Goal: Transaction & Acquisition: Purchase product/service

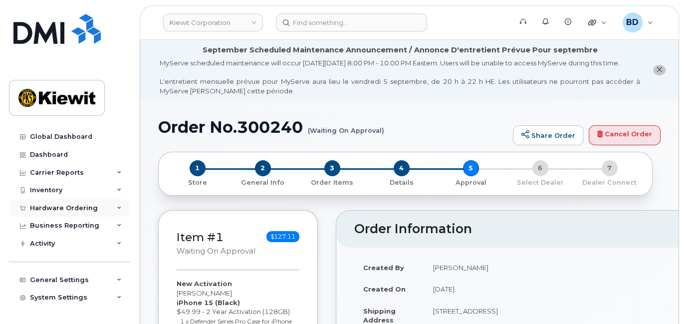
click at [117, 209] on icon at bounding box center [119, 208] width 5 height 5
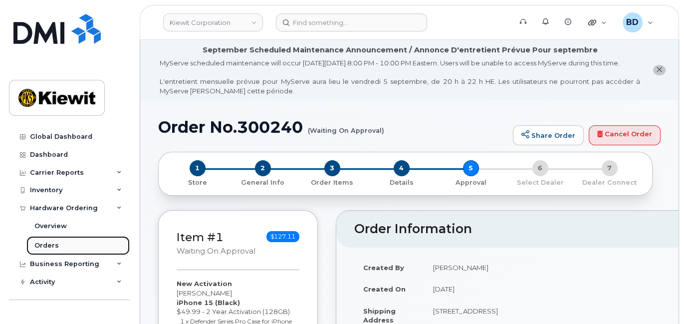
click at [114, 247] on link "Orders" at bounding box center [77, 245] width 103 height 19
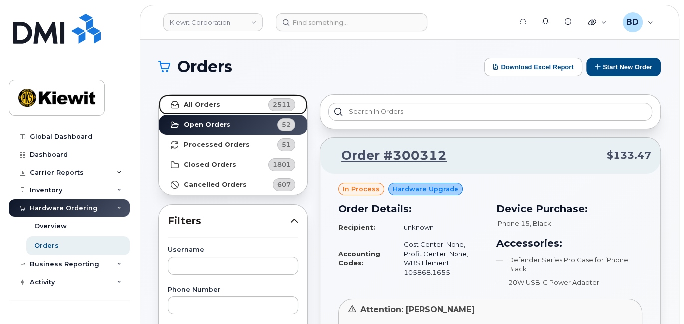
click at [212, 106] on strong "All Orders" at bounding box center [202, 105] width 36 height 8
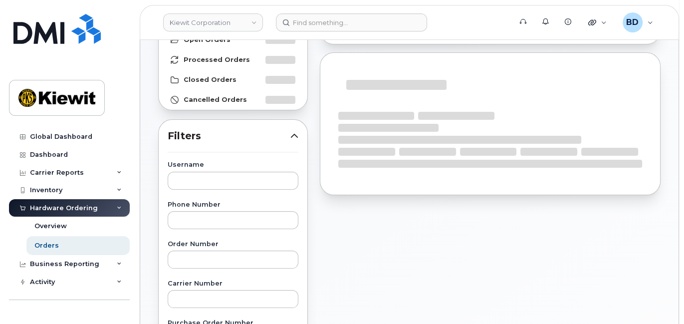
scroll to position [200, 0]
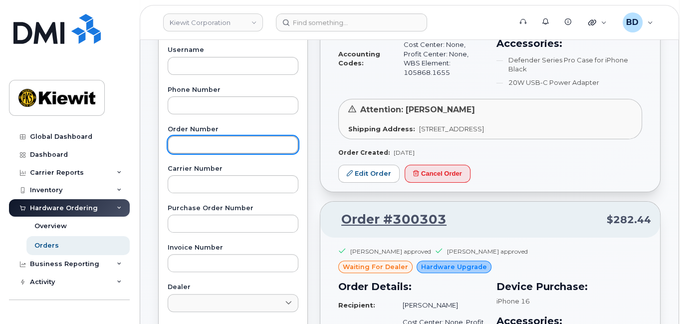
click at [193, 143] on input "text" at bounding box center [233, 145] width 131 height 18
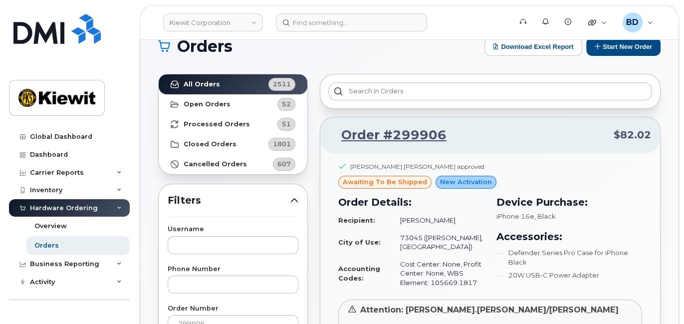
scroll to position [66, 0]
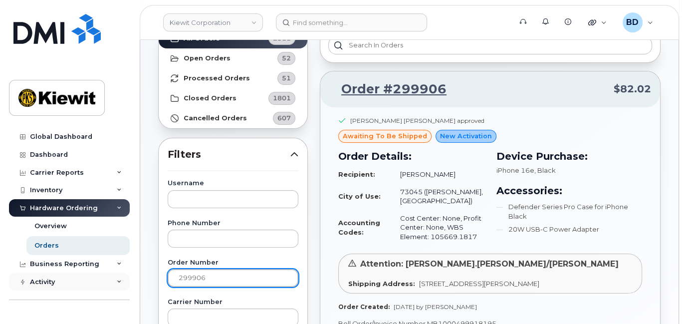
drag, startPoint x: 217, startPoint y: 278, endPoint x: 103, endPoint y: 281, distance: 113.8
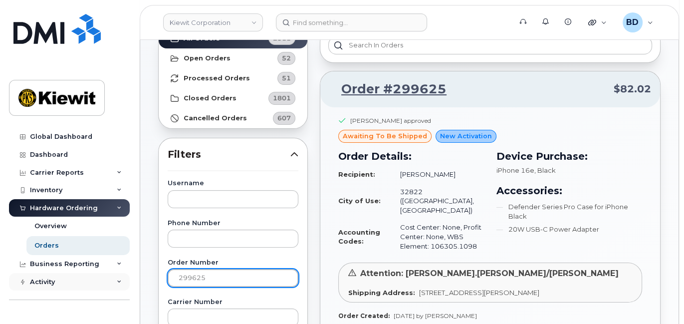
drag, startPoint x: 190, startPoint y: 271, endPoint x: 100, endPoint y: 278, distance: 90.1
paste input "949"
drag, startPoint x: 223, startPoint y: 278, endPoint x: 71, endPoint y: 285, distance: 151.4
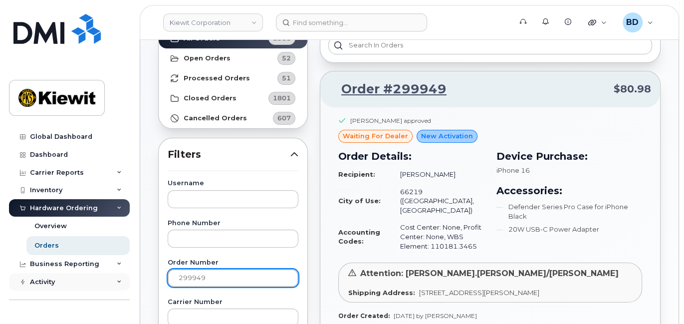
paste input "830"
type input "299830"
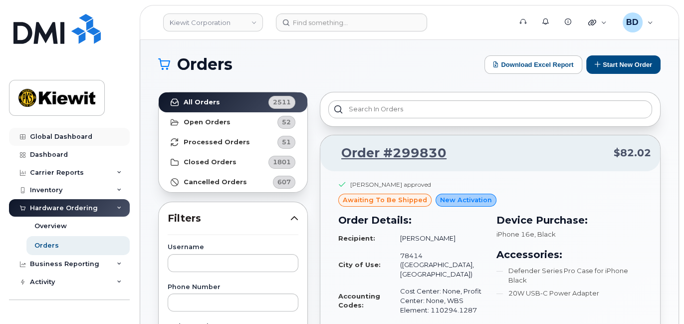
scroll to position [0, 0]
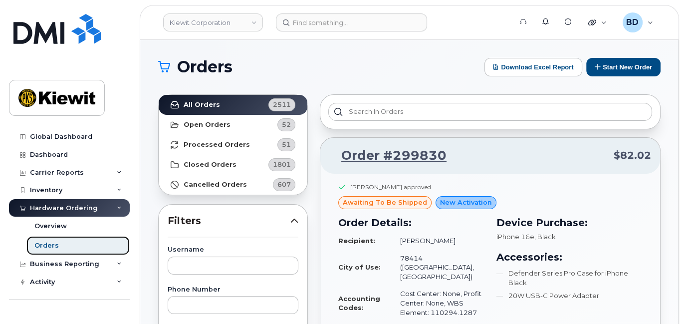
drag, startPoint x: 87, startPoint y: 242, endPoint x: 99, endPoint y: 242, distance: 12.5
click at [87, 242] on link "Orders" at bounding box center [77, 245] width 103 height 19
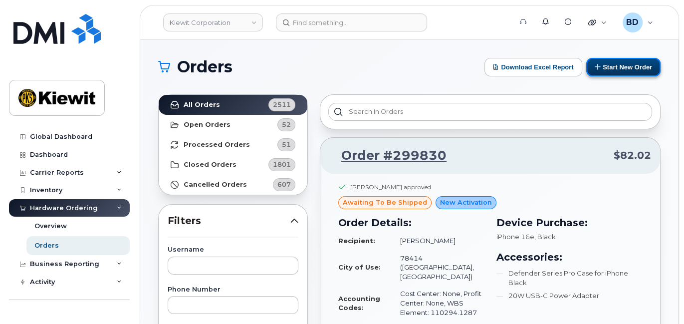
click at [620, 67] on button "Start New Order" at bounding box center [623, 67] width 74 height 18
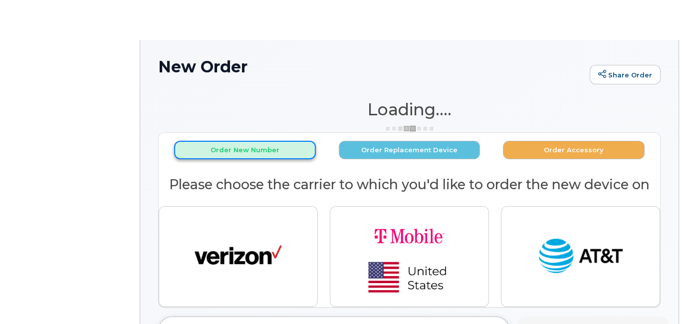
click at [236, 149] on button "Order New Number" at bounding box center [245, 150] width 142 height 18
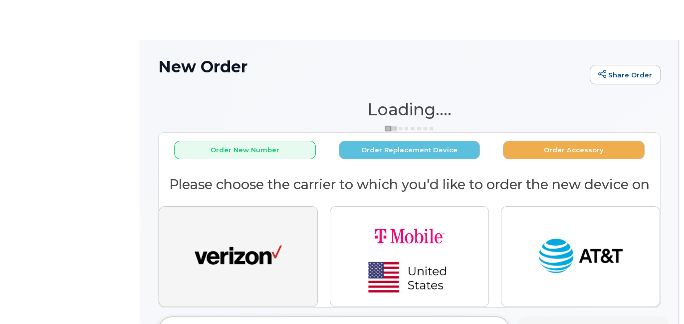
click at [241, 246] on img "button" at bounding box center [238, 256] width 87 height 45
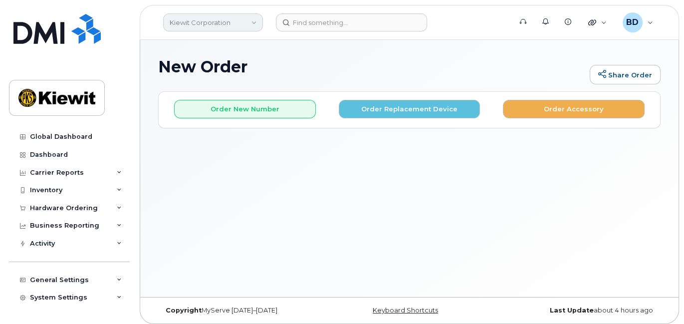
click at [247, 23] on link "Kiewit Corporation" at bounding box center [213, 22] width 100 height 18
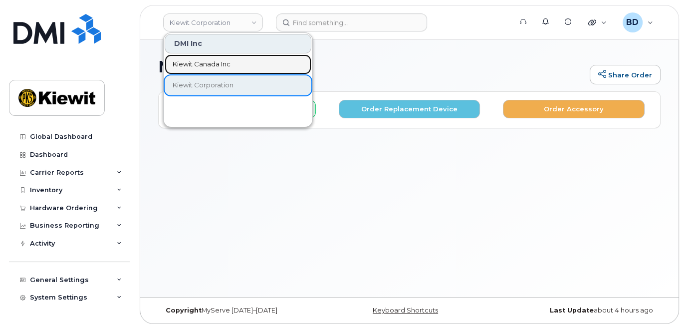
drag, startPoint x: 203, startPoint y: 62, endPoint x: 164, endPoint y: 57, distance: 39.7
click at [204, 62] on span "Kiewit Canada Inc" at bounding box center [202, 64] width 58 height 10
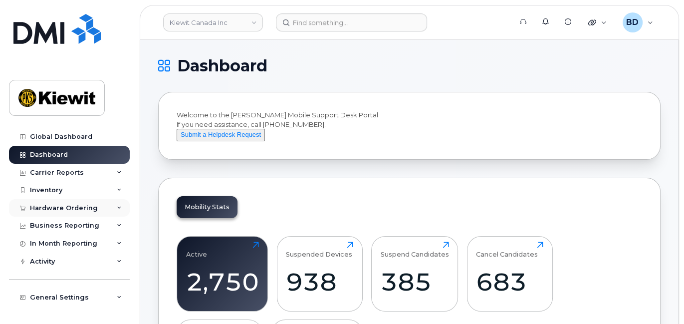
click at [117, 207] on icon at bounding box center [119, 208] width 5 height 5
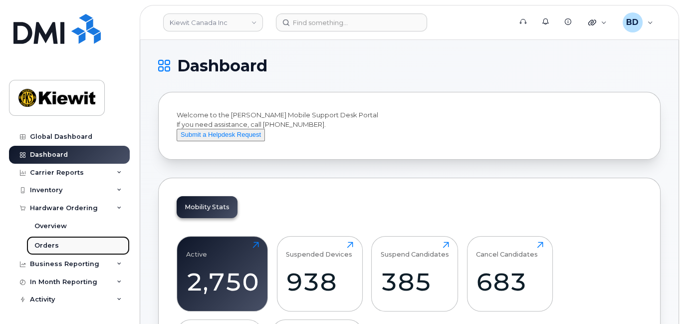
click at [40, 246] on div "Orders" at bounding box center [46, 245] width 24 height 9
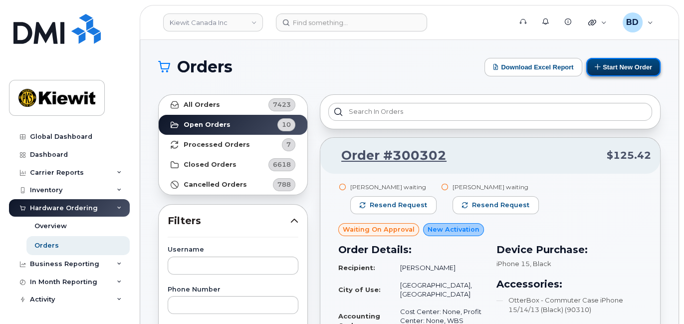
click at [618, 65] on button "Start New Order" at bounding box center [623, 67] width 74 height 18
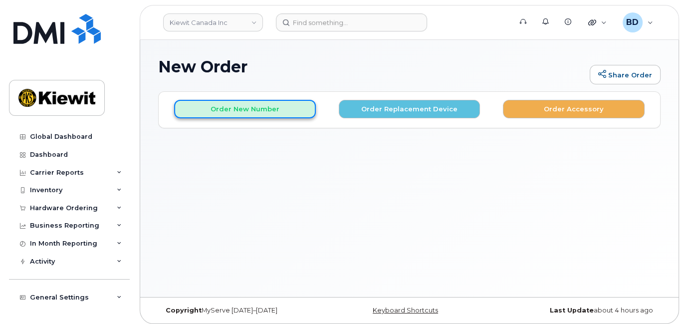
click at [231, 110] on button "Order New Number" at bounding box center [245, 109] width 142 height 18
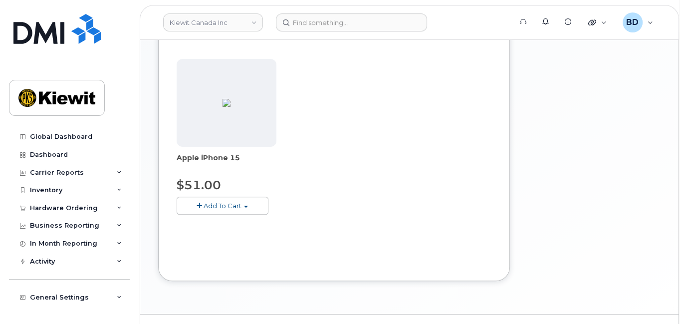
scroll to position [332, 0]
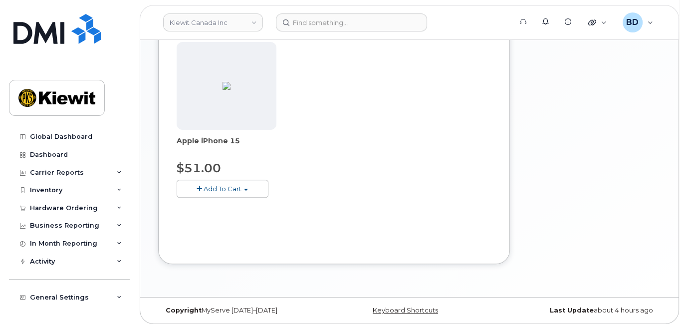
click at [212, 186] on span "Add To Cart" at bounding box center [223, 189] width 38 height 8
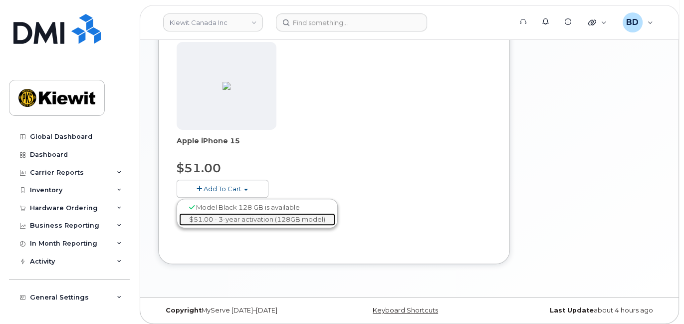
click at [223, 218] on link "$51.00 - 3-year activation (128GB model)" at bounding box center [257, 219] width 156 height 12
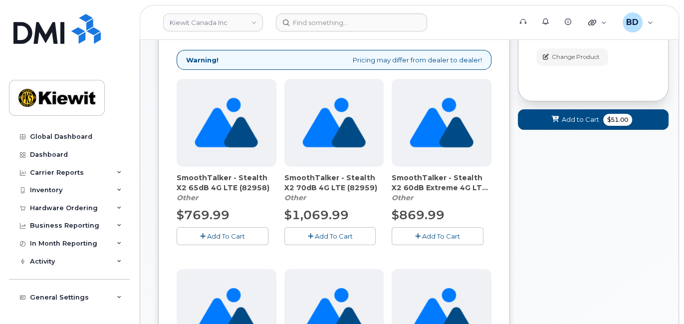
scroll to position [0, 0]
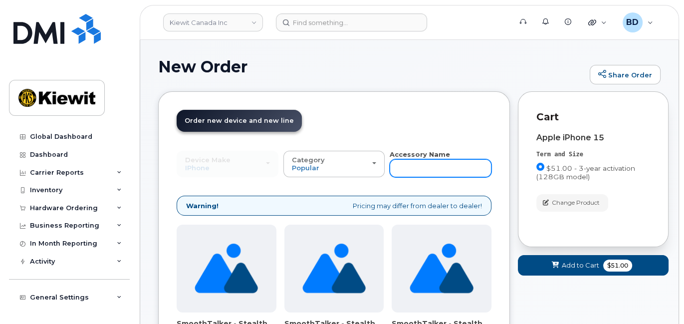
click at [423, 169] on input "text" at bounding box center [441, 168] width 102 height 18
type input "case"
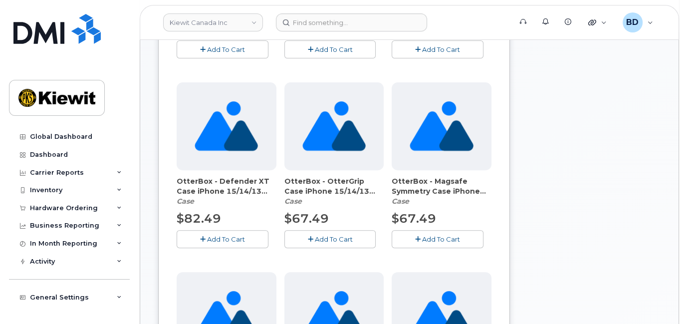
scroll to position [200, 0]
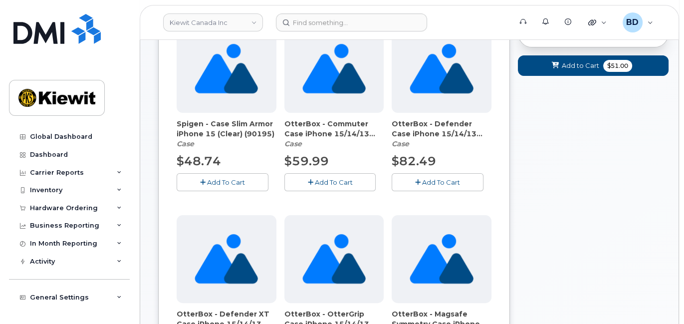
click at [330, 179] on span "Add To Cart" at bounding box center [333, 182] width 38 height 8
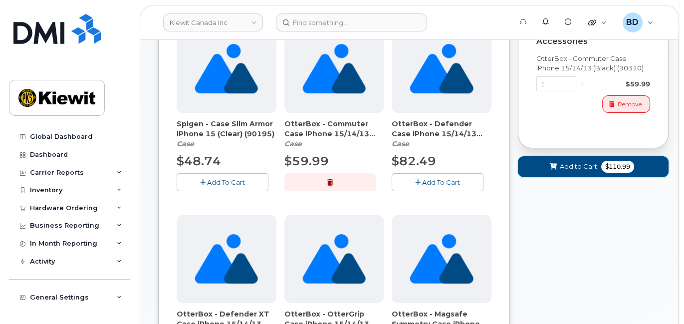
click at [566, 162] on span "Add to Cart" at bounding box center [578, 166] width 37 height 9
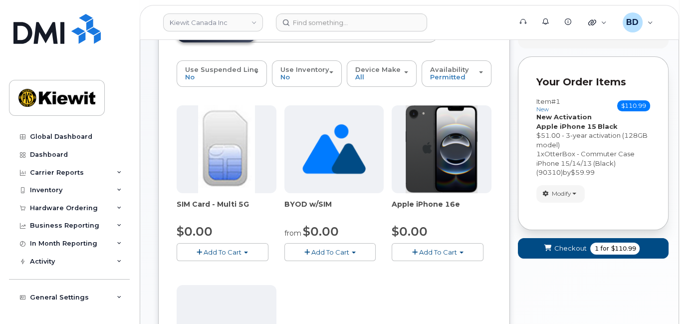
scroll to position [69, 0]
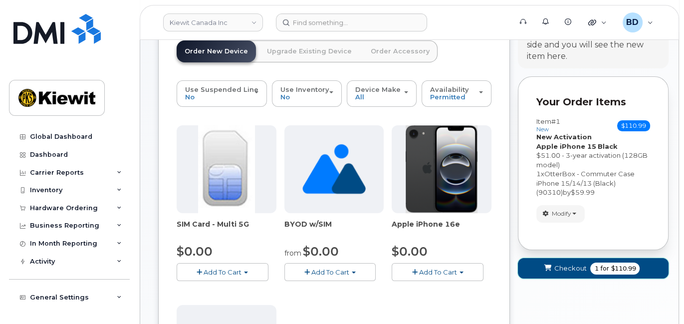
click at [564, 267] on span "Checkout" at bounding box center [570, 267] width 32 height 9
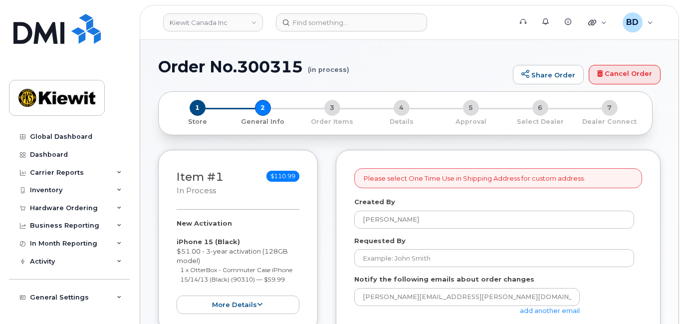
select select
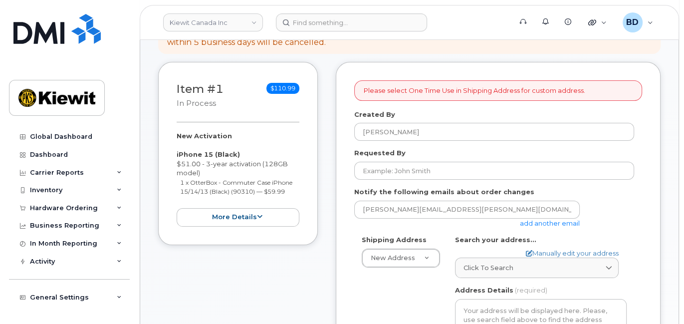
scroll to position [133, 0]
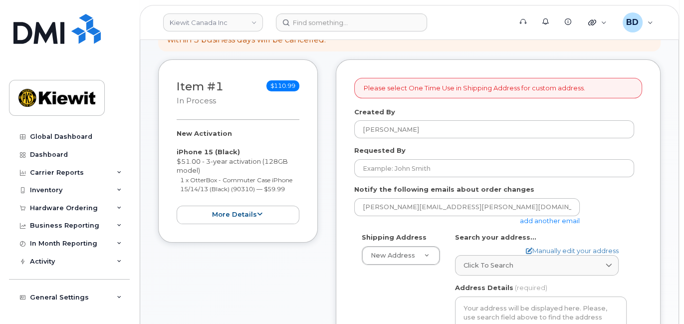
click at [541, 220] on link "add another email" at bounding box center [550, 221] width 60 height 8
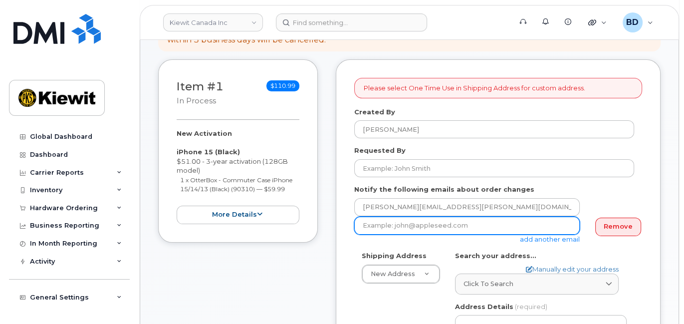
click at [369, 224] on input "email" at bounding box center [467, 226] width 226 height 18
paste input "[PERSON_NAME][EMAIL_ADDRESS][PERSON_NAME][PERSON_NAME][DOMAIN_NAME]"
type input "[PERSON_NAME][EMAIL_ADDRESS][PERSON_NAME][PERSON_NAME][DOMAIN_NAME]"
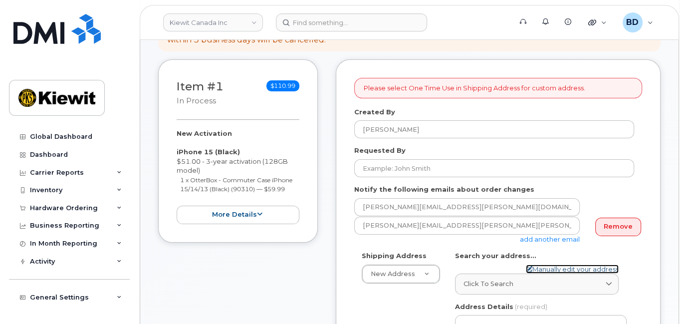
click at [549, 268] on link "Manually edit your address" at bounding box center [572, 268] width 93 height 9
select select
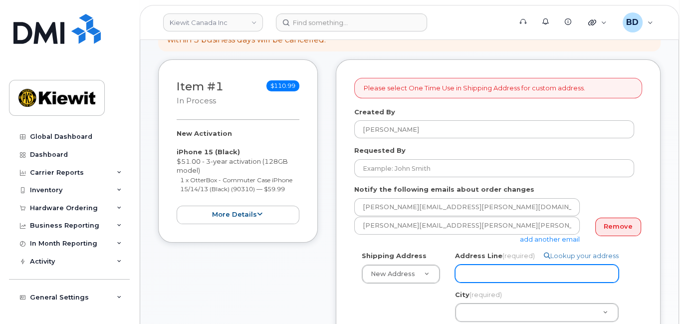
click at [460, 267] on input "Address Line (required)" at bounding box center [537, 273] width 164 height 18
paste input "[STREET_ADDRESS]"
type input "[STREET_ADDRESS]"
select select
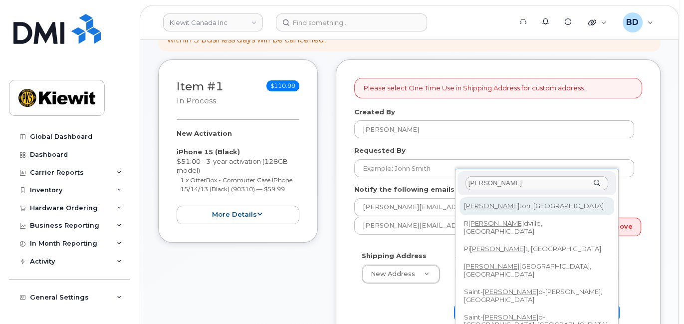
type input "Edmon"
select select
type input "182"
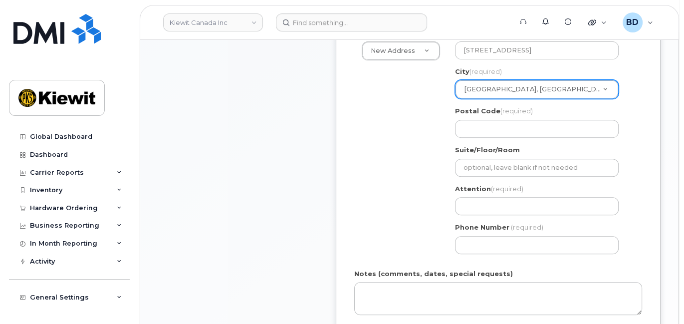
scroll to position [399, 0]
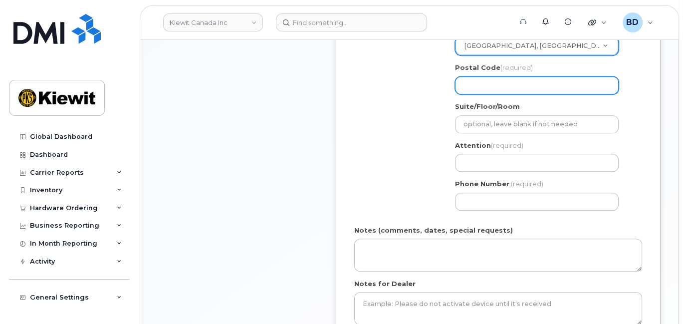
click at [480, 76] on input "Postal Code (required)" at bounding box center [537, 85] width 164 height 18
paste input "T6S 1H6"
select select
type input "T6S 1H6"
click at [480, 87] on input "T6S 1H6" at bounding box center [537, 85] width 164 height 18
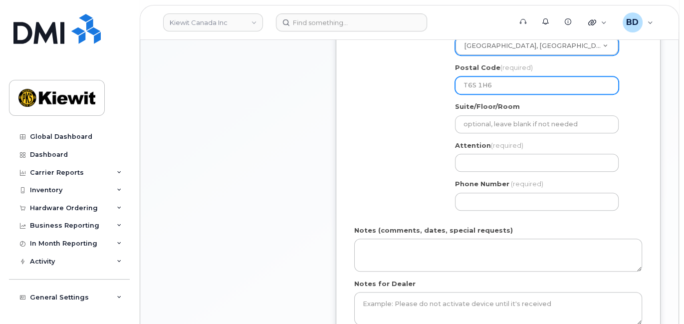
select select
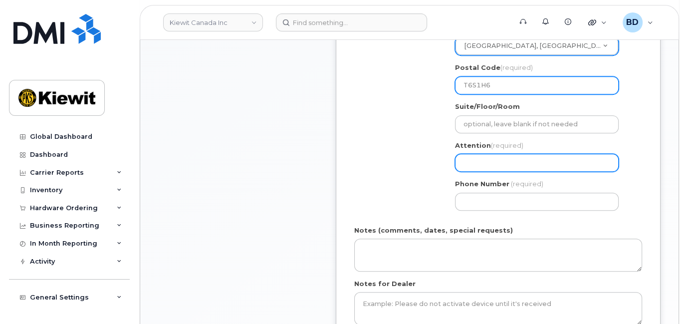
type input "T6S1H6"
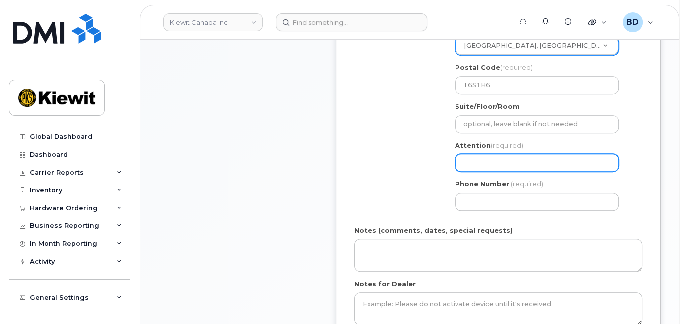
drag, startPoint x: 477, startPoint y: 163, endPoint x: 462, endPoint y: 158, distance: 16.3
click at [477, 163] on input "Attention (required)" at bounding box center [537, 163] width 164 height 18
click at [478, 160] on input "Attention (required)" at bounding box center [537, 163] width 164 height 18
select select
type input "v"
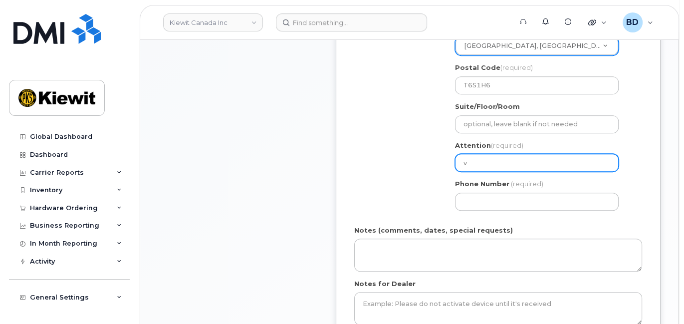
drag, startPoint x: 436, startPoint y: 162, endPoint x: 431, endPoint y: 162, distance: 5.0
click at [431, 162] on div "Shipping Address New Address New Address 200 10333 Southport Road SW 200 10333 …" at bounding box center [494, 101] width 280 height 233
select select
paste input "T6S 1H6"
select select
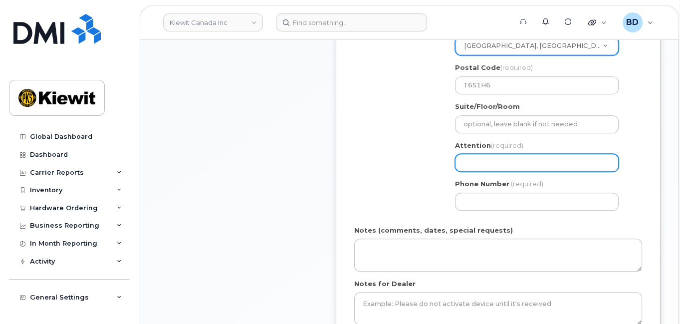
type input "T6S 1H6"
click at [496, 158] on input "T6S 1H6" at bounding box center [537, 163] width 164 height 18
drag, startPoint x: 497, startPoint y: 160, endPoint x: 411, endPoint y: 160, distance: 85.3
click at [423, 160] on div "Shipping Address New Address New Address 200 10333 Southport Road SW 200 10333 …" at bounding box center [494, 101] width 280 height 233
select select
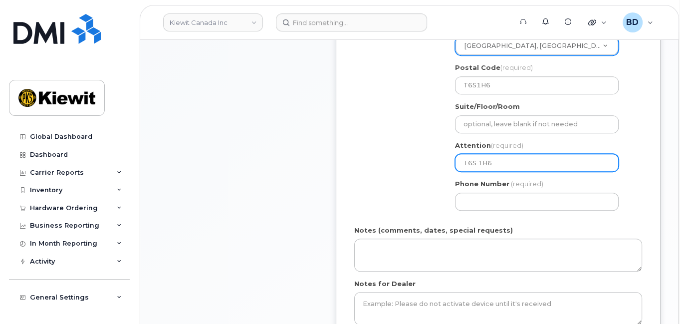
type input "a"
select select
type input "am"
select select
type input "a"
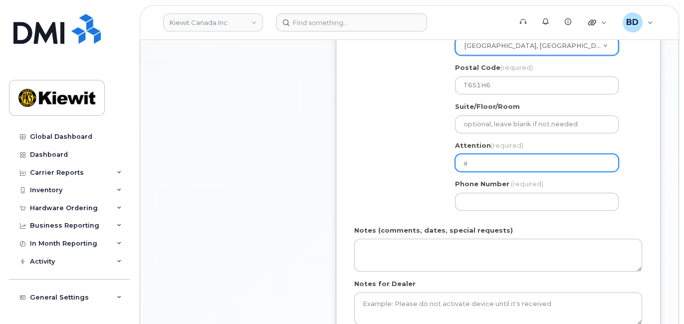
select select
type input "M"
select select
type input "Ma"
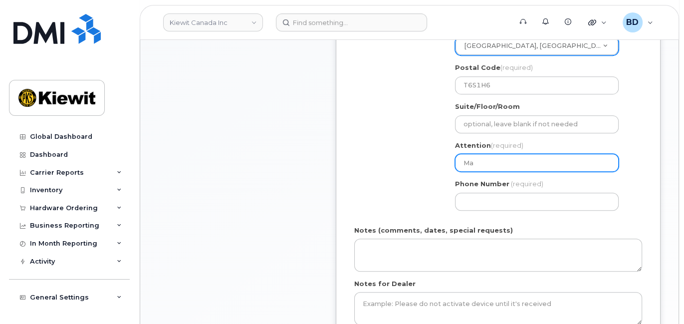
select select
type input "Mad"
select select
type input "Madi"
select select
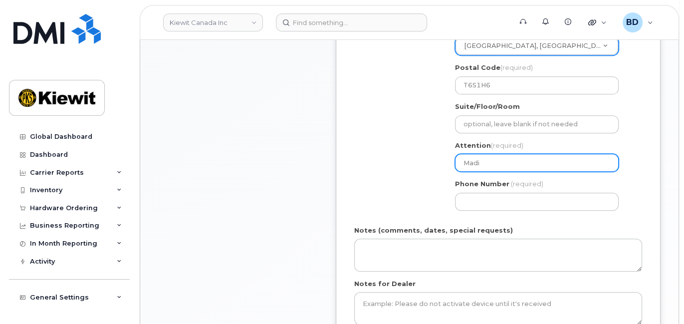
type input "Madis"
select select
type input "Madiso"
select select
type input "Madison"
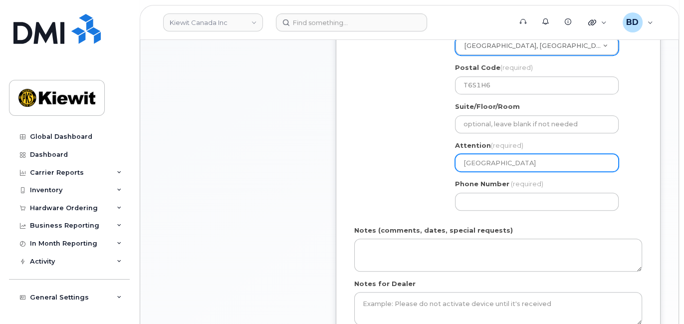
select select
type input "Madison K"
select select
type input "Madison Ko"
select select
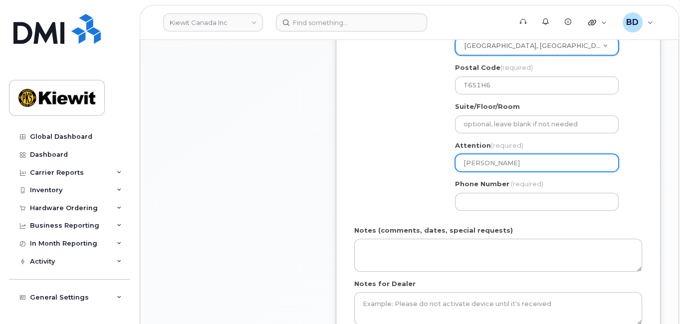
type input "Madison Kor"
select select
type input "Madison Korb"
select select
type input "Madison Korbu"
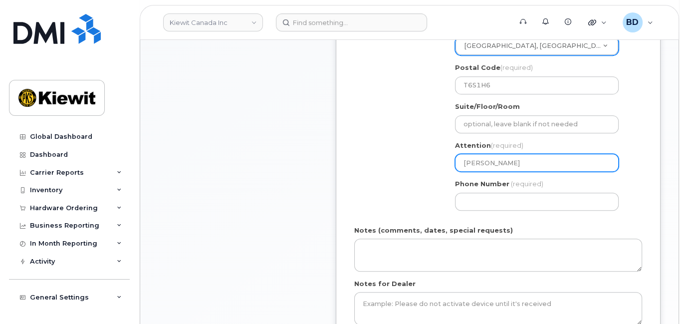
select select
type input "Madison Korbut"
select select
type input "Madison Korbut/"
click at [535, 165] on input "Madison Korbut/" at bounding box center [537, 163] width 164 height 18
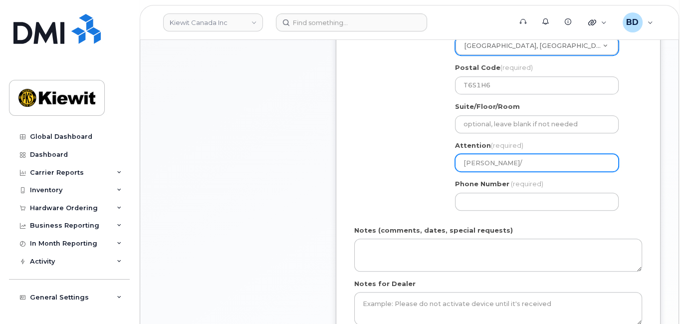
paste input "[PERSON_NAME]"
select select
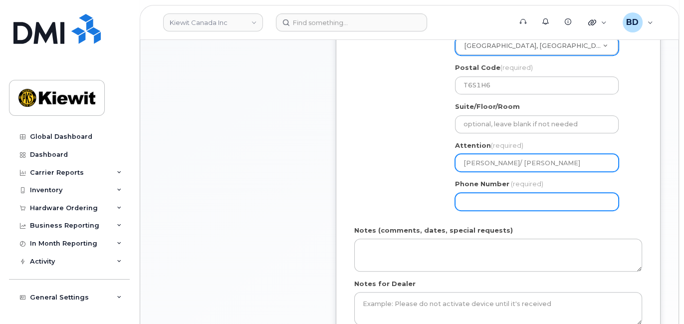
type input "[PERSON_NAME]/ [PERSON_NAME]"
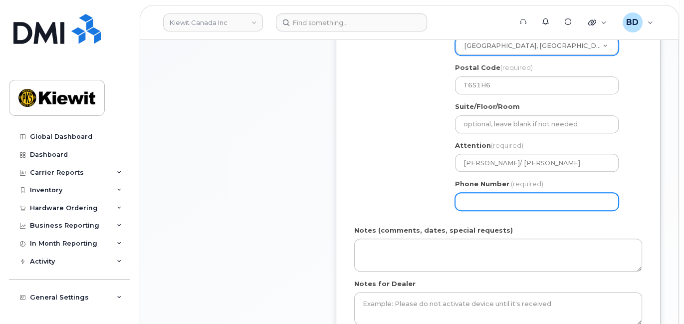
click at [498, 197] on input "Phone Number" at bounding box center [537, 202] width 164 height 18
type input "877772770"
select select
type input "8777727707"
select select
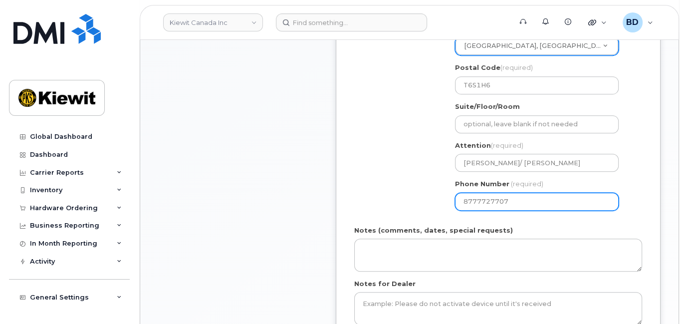
type input "8777727708"
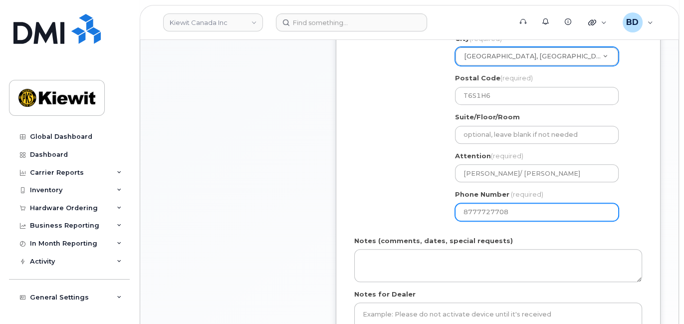
select select
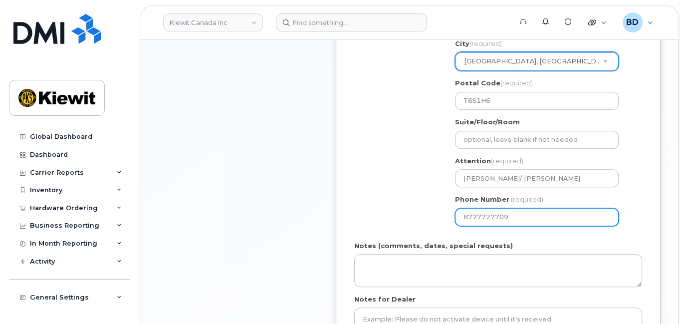
scroll to position [466, 0]
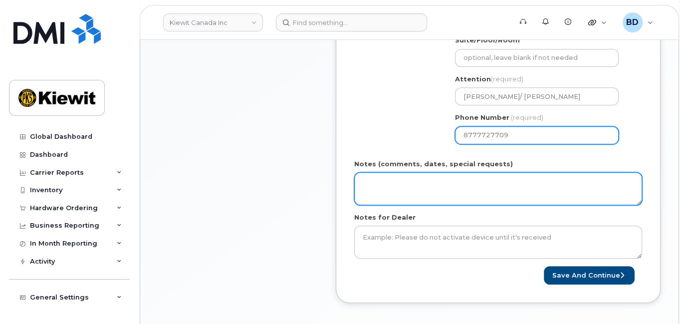
type input "8777727709"
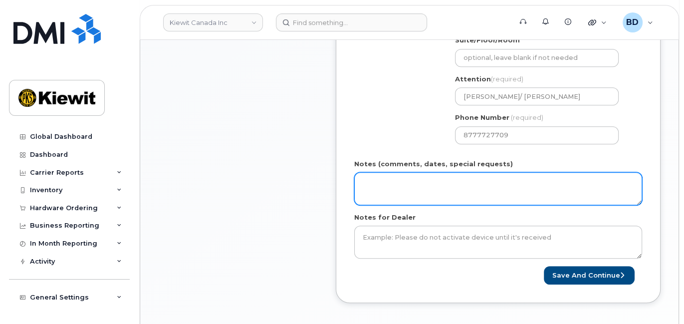
click at [399, 182] on textarea "Notes (comments, dates, special requests)" at bounding box center [498, 188] width 288 height 33
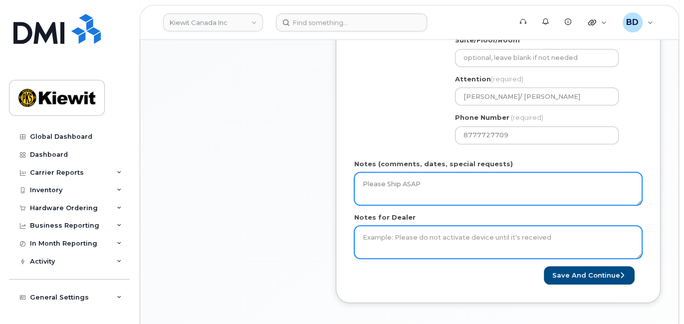
type textarea "Please Ship ASAP"
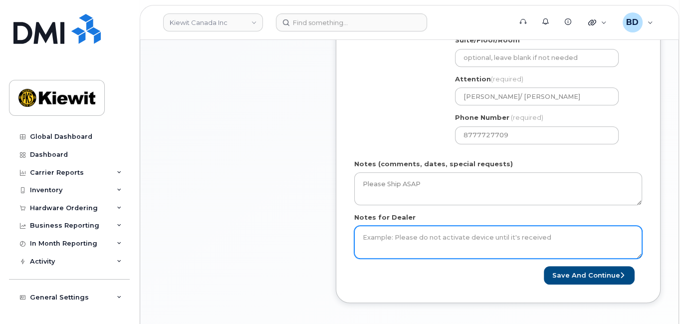
click at [377, 241] on textarea "Notes for Dealer" at bounding box center [498, 242] width 288 height 33
type textarea "Please Ship ASAP"
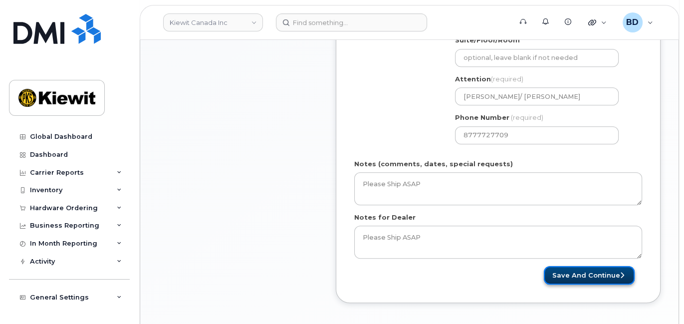
click at [563, 271] on button "Save and Continue" at bounding box center [589, 275] width 91 height 18
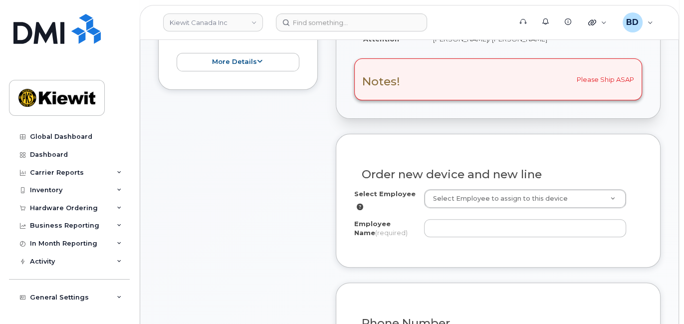
scroll to position [332, 0]
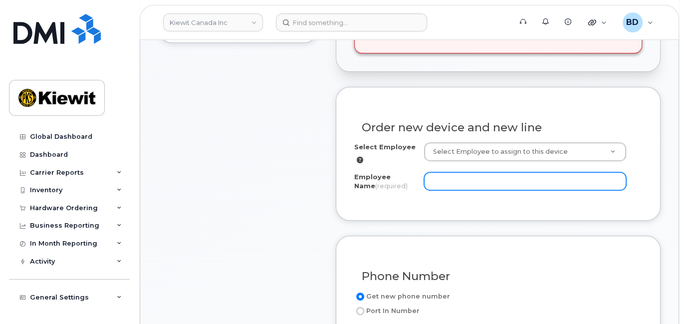
click at [438, 177] on input "Employee Name (required)" at bounding box center [525, 181] width 202 height 18
paste input "[PERSON_NAME]"
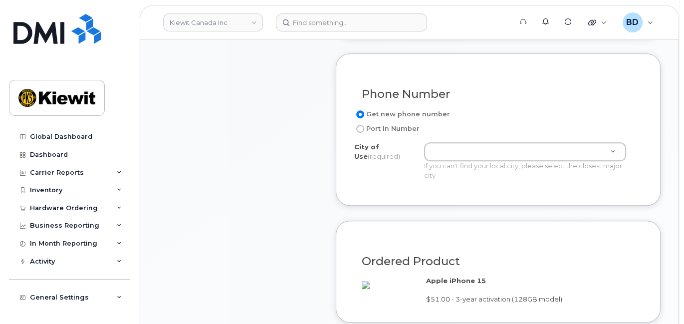
scroll to position [532, 0]
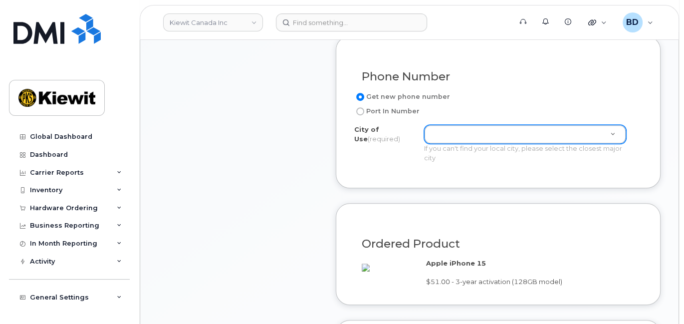
type input "Brandy Herman"
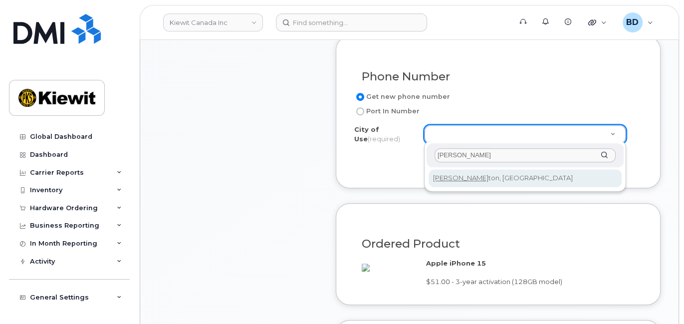
type input "edmon"
type input "182"
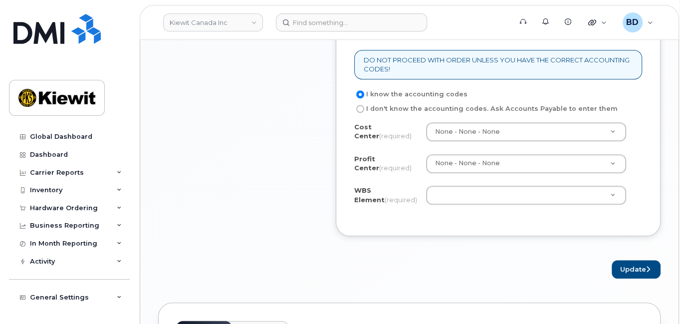
scroll to position [865, 0]
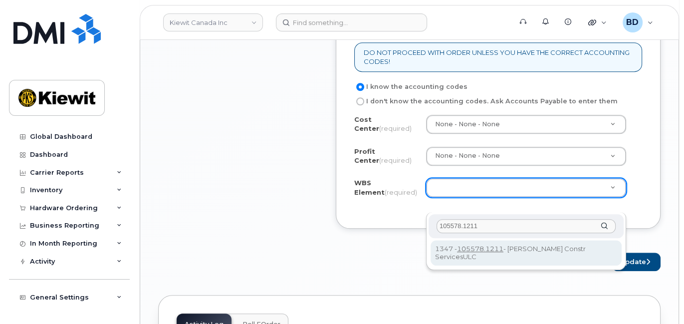
type input "105578.1211"
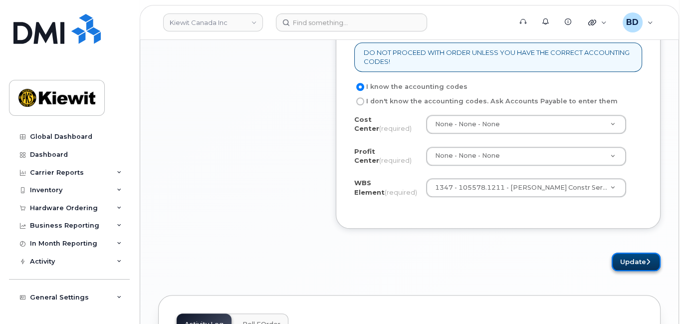
click at [629, 271] on button "Update" at bounding box center [636, 262] width 49 height 18
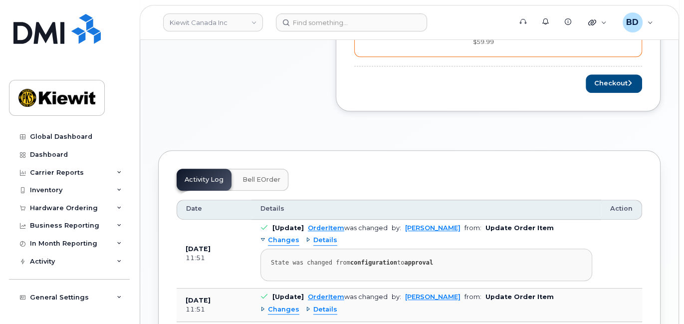
scroll to position [599, 0]
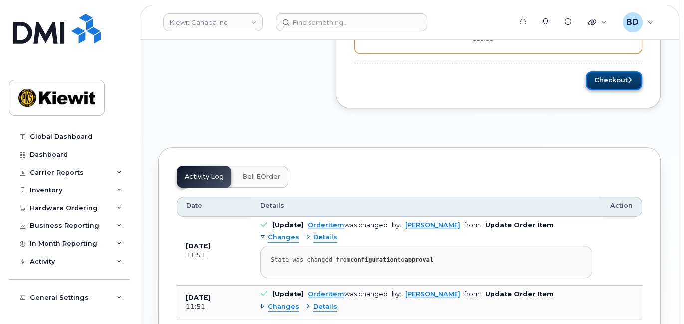
click at [602, 71] on button "Checkout" at bounding box center [614, 80] width 56 height 18
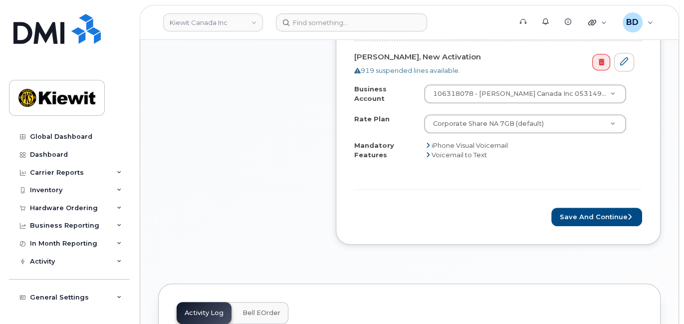
scroll to position [532, 0]
click at [592, 209] on button "Save and Continue" at bounding box center [596, 216] width 91 height 18
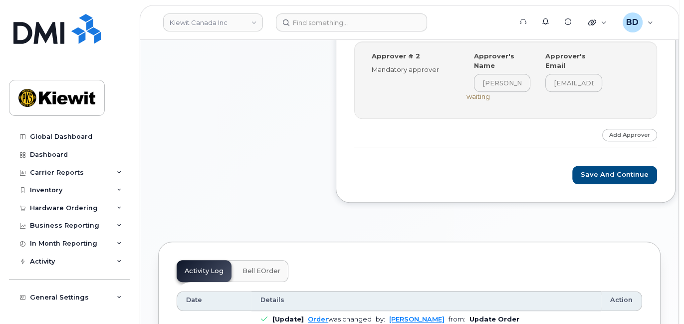
scroll to position [532, 0]
click at [596, 173] on button "Save and Continue" at bounding box center [614, 174] width 85 height 18
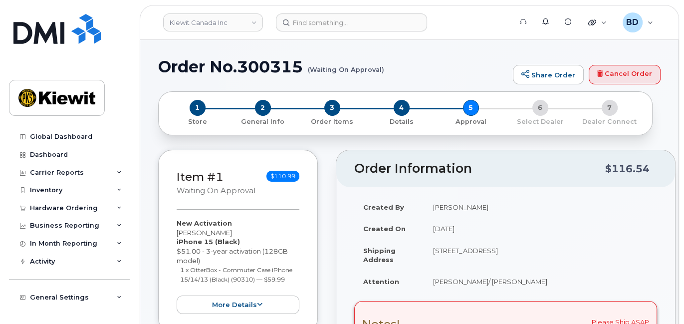
click at [270, 64] on h1 "Order No.300315 (Waiting On Approval)" at bounding box center [333, 66] width 350 height 17
copy h1 "300315"
click at [257, 18] on link "Kiewit Canada Inc" at bounding box center [213, 22] width 100 height 18
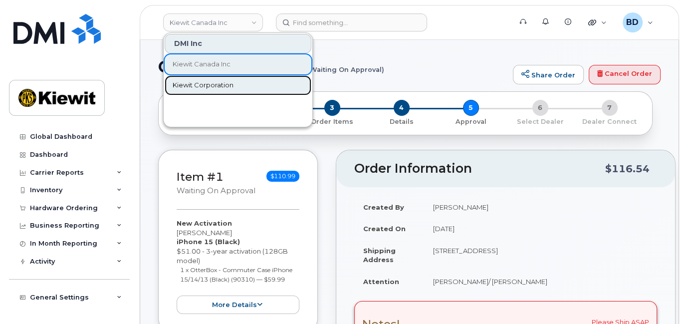
click at [203, 84] on span "Kiewit Corporation" at bounding box center [203, 85] width 61 height 10
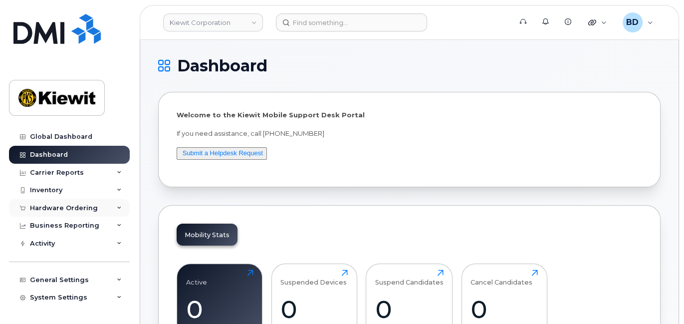
click at [118, 207] on icon at bounding box center [119, 208] width 5 height 5
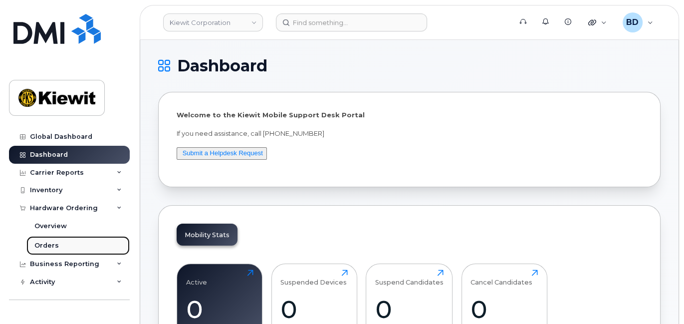
click at [40, 247] on div "Orders" at bounding box center [46, 245] width 24 height 9
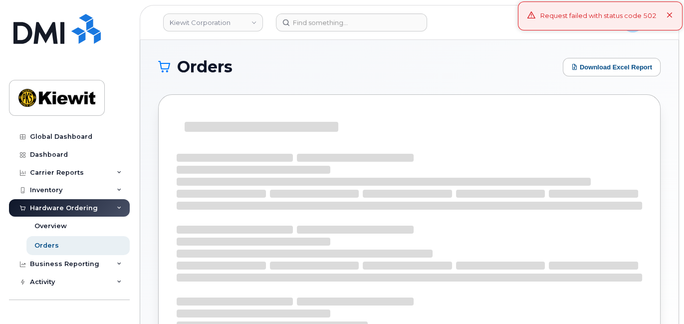
click at [673, 15] on icon at bounding box center [670, 15] width 6 height 6
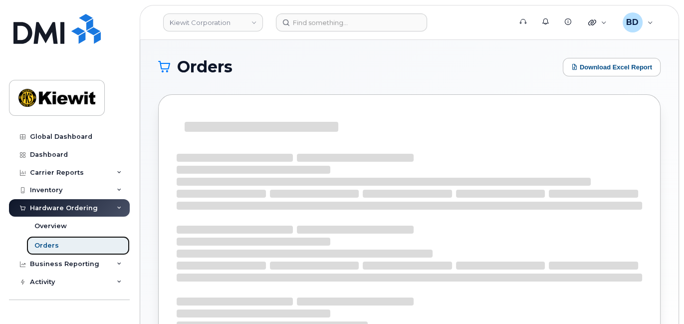
click at [58, 242] on link "Orders" at bounding box center [77, 245] width 103 height 19
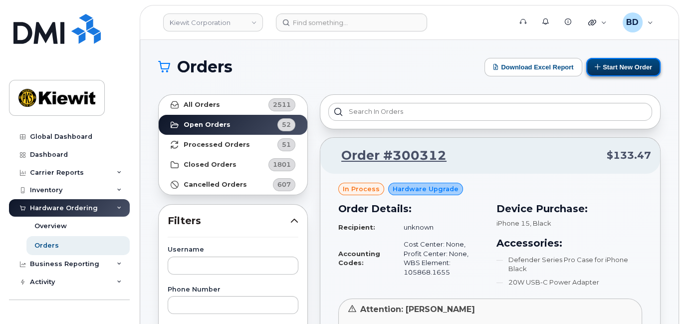
click at [620, 61] on button "Start New Order" at bounding box center [623, 67] width 74 height 18
click at [619, 64] on button "Start New Order" at bounding box center [623, 67] width 74 height 18
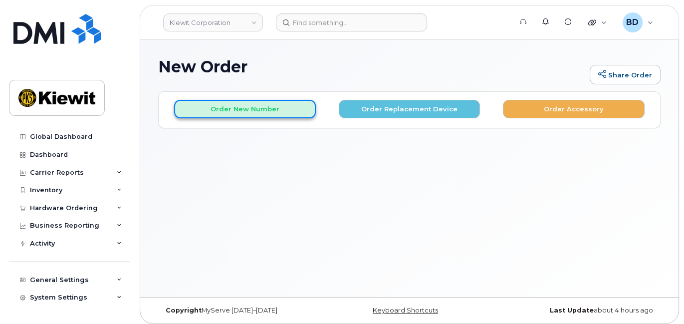
click at [207, 107] on button "Order New Number" at bounding box center [245, 109] width 142 height 18
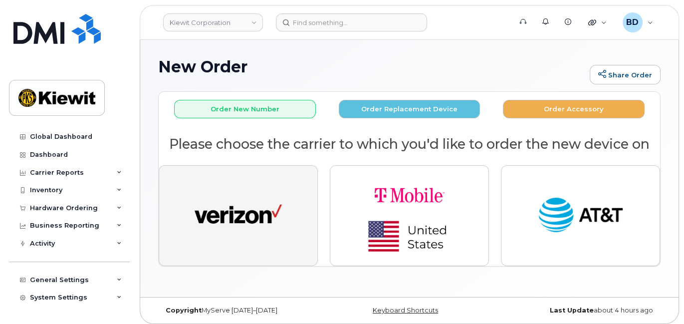
click at [243, 227] on img "button" at bounding box center [238, 215] width 87 height 45
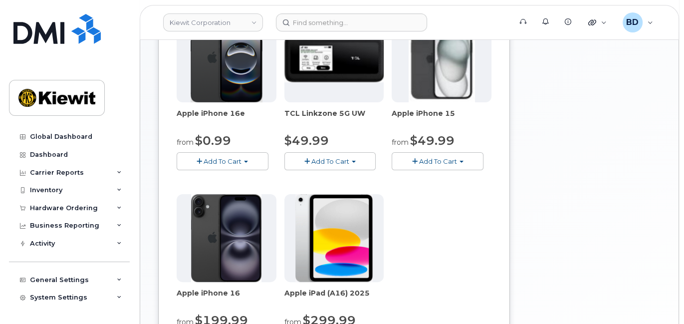
scroll to position [133, 0]
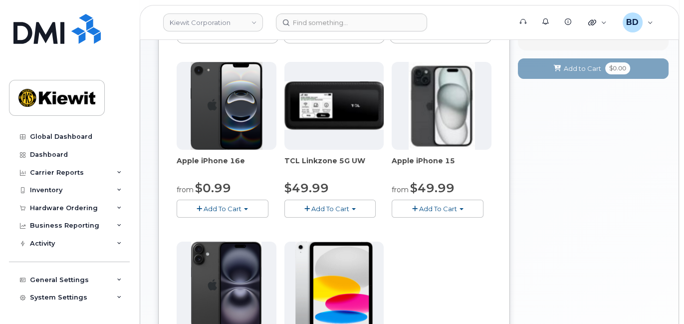
click at [435, 205] on span "Add To Cart" at bounding box center [438, 209] width 38 height 8
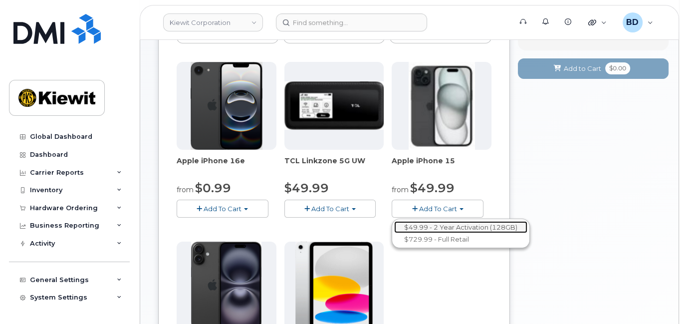
click at [442, 229] on link "$49.99 - 2 Year Activation (128GB)" at bounding box center [460, 227] width 133 height 12
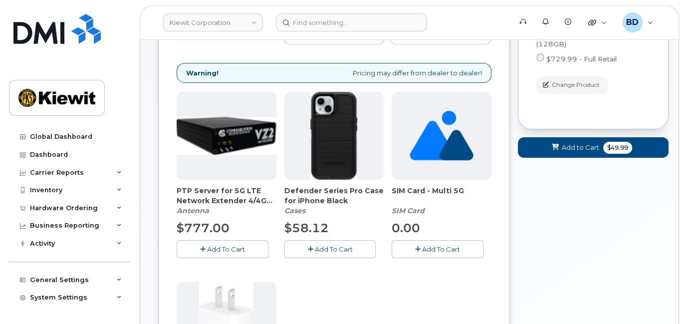
click at [326, 246] on span "Add To Cart" at bounding box center [333, 249] width 38 height 8
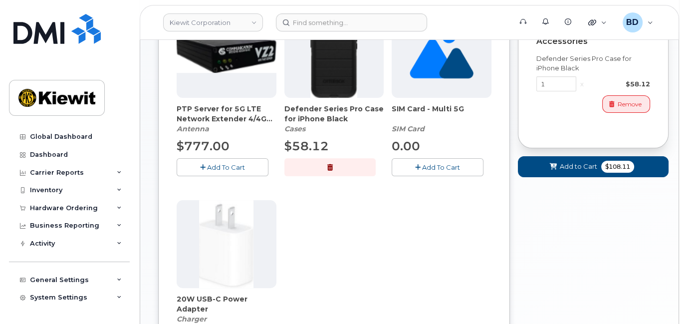
scroll to position [266, 0]
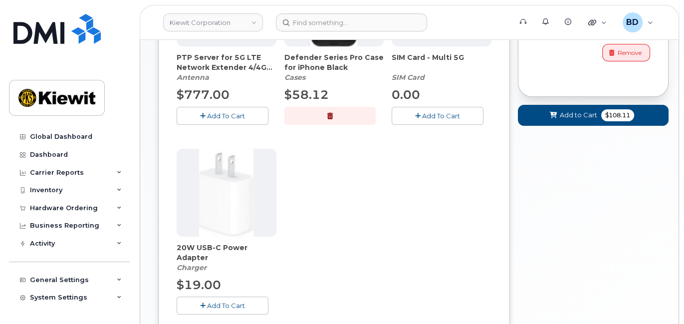
click at [236, 302] on span "Add To Cart" at bounding box center [226, 305] width 38 height 8
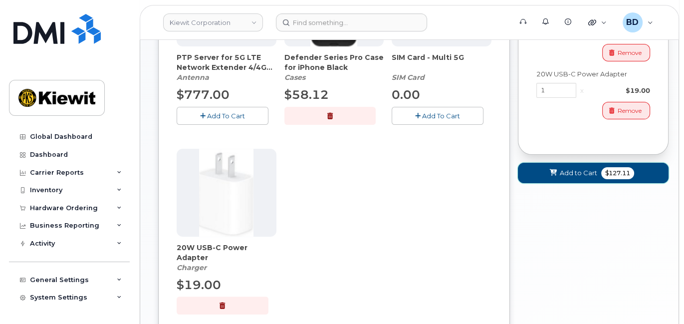
click at [572, 172] on span "Add to Cart" at bounding box center [578, 172] width 37 height 9
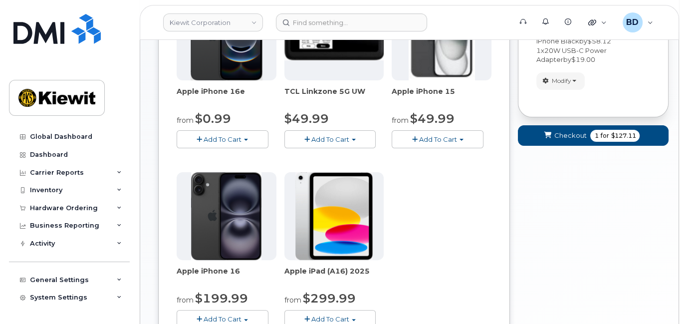
scroll to position [136, 0]
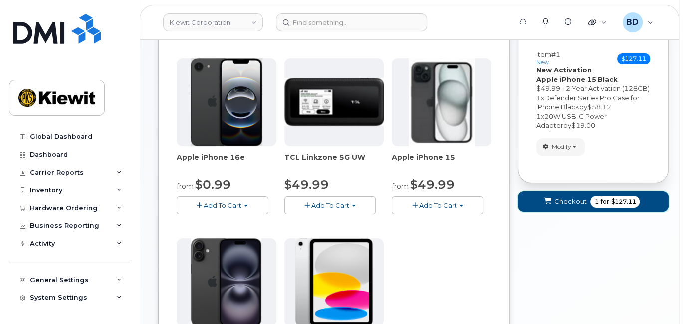
click at [573, 198] on span "Checkout" at bounding box center [570, 201] width 32 height 9
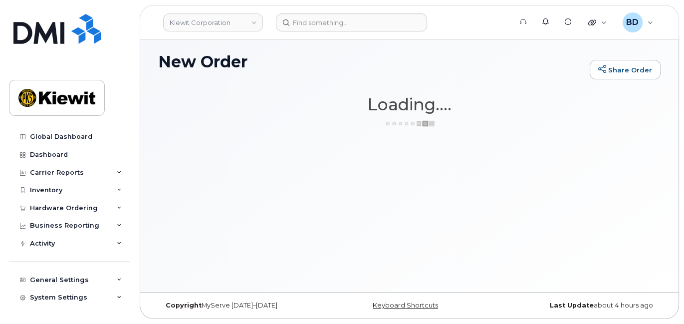
scroll to position [4, 0]
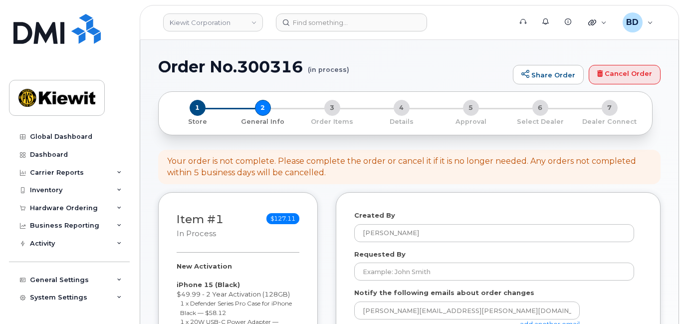
select select
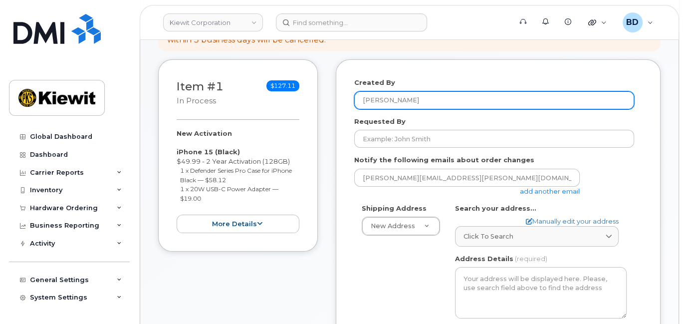
scroll to position [200, 0]
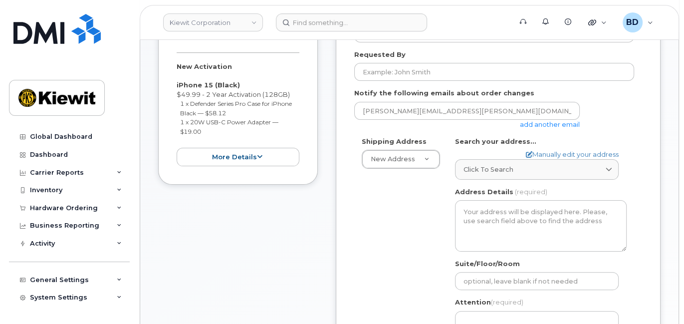
click at [531, 122] on link "add another email" at bounding box center [550, 124] width 60 height 8
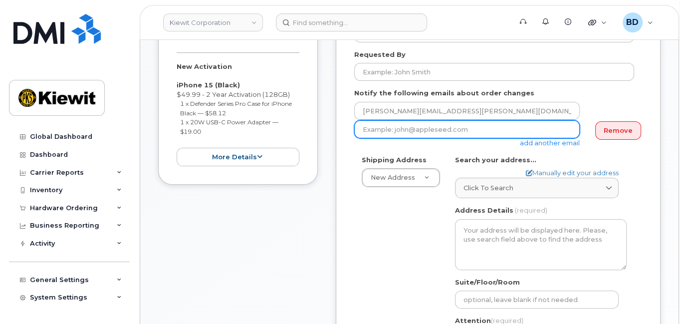
click at [412, 130] on input "email" at bounding box center [467, 129] width 226 height 18
paste input "[PERSON_NAME][EMAIL_ADDRESS][PERSON_NAME][PERSON_NAME][DOMAIN_NAME]"
type input "[PERSON_NAME][EMAIL_ADDRESS][PERSON_NAME][PERSON_NAME][DOMAIN_NAME]"
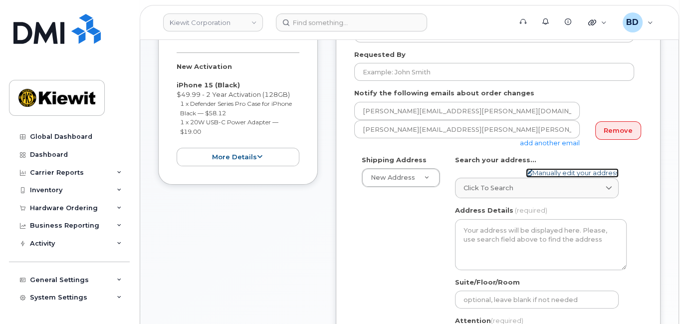
click at [538, 172] on link "Manually edit your address" at bounding box center [572, 172] width 93 height 9
select select
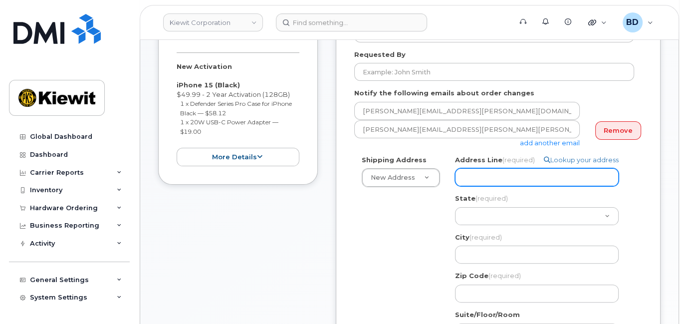
click at [464, 171] on input "Address Line (required)" at bounding box center [537, 177] width 164 height 18
paste input "10055 Trainstation Circl"
select select
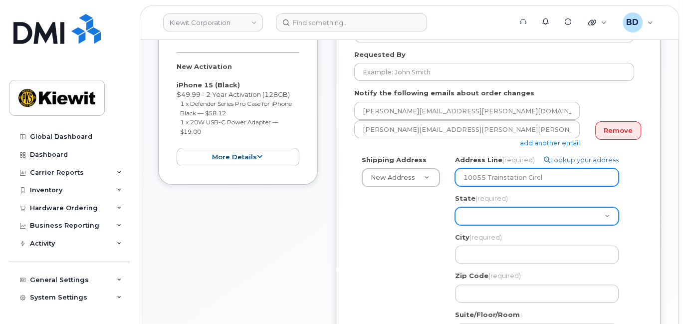
type input "10055 Trainstation Circl"
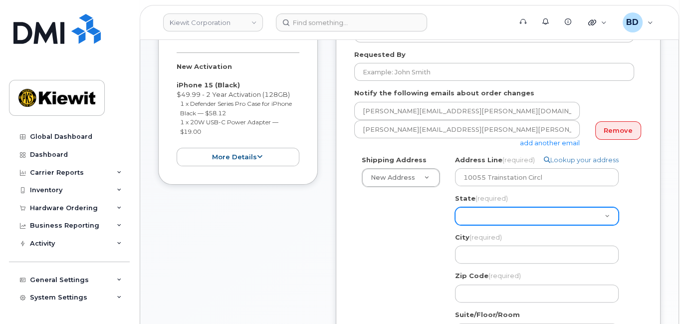
click at [471, 213] on select "[US_STATE] [US_STATE] [US_STATE] [US_STATE] [US_STATE] [US_STATE] [US_STATE] [U…" at bounding box center [537, 216] width 164 height 18
select select "CO"
click at [473, 214] on select "[US_STATE] [US_STATE] [US_STATE] [US_STATE] [US_STATE] [US_STATE] [US_STATE] [U…" at bounding box center [537, 216] width 164 height 18
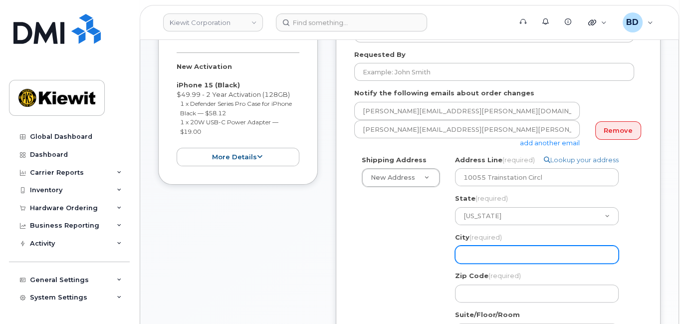
click at [478, 257] on input "City (required)" at bounding box center [537, 255] width 164 height 18
select select
type input "L"
select select
type input "[PERSON_NAME]"
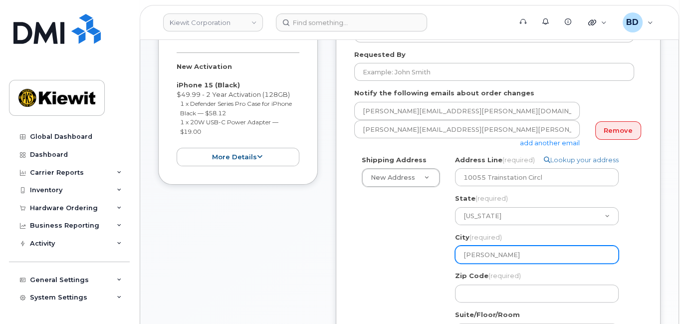
select select
type input "Loen"
select select
type input "Loen T"
select select
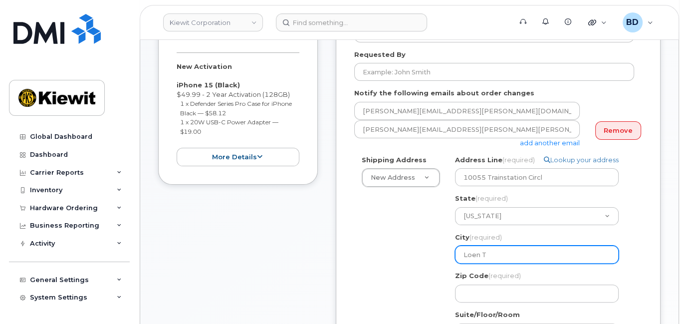
type input "[PERSON_NAME]"
select select
type input "[PERSON_NAME]"
select select
type input "Loen Tree"
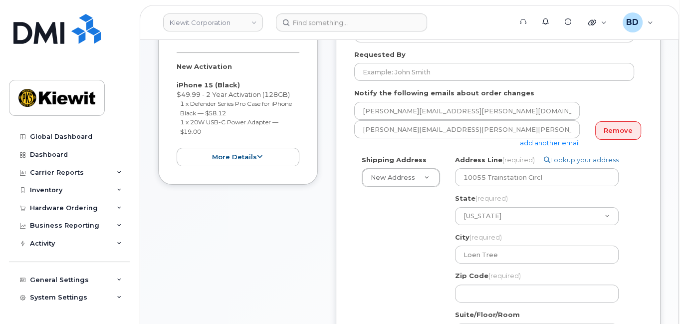
drag, startPoint x: 470, startPoint y: 251, endPoint x: 419, endPoint y: 272, distance: 55.9
click at [415, 278] on div "Shipping Address New Address New Address [STREET_ADDRESS] Trainstation Circl [G…" at bounding box center [494, 290] width 280 height 271
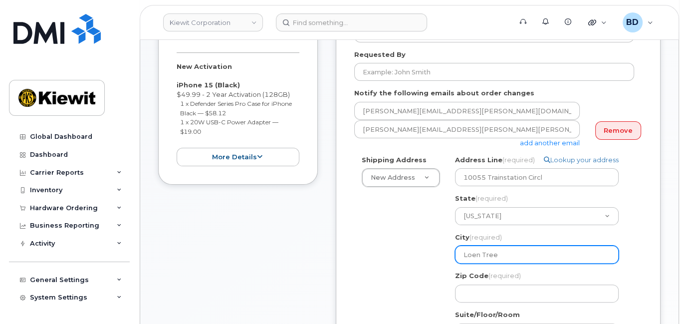
click at [473, 251] on input "Loen Tree" at bounding box center [537, 255] width 164 height 18
select select
type input "Lon Tree"
select select
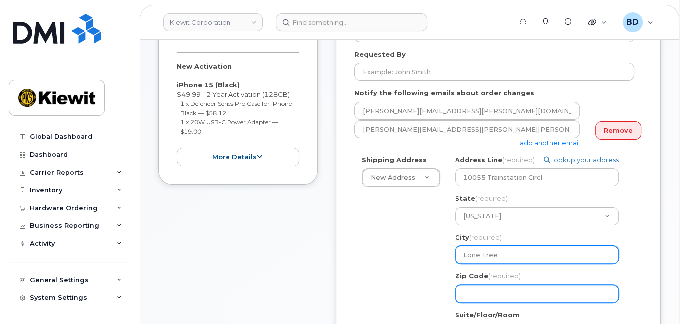
type input "Lone Tree"
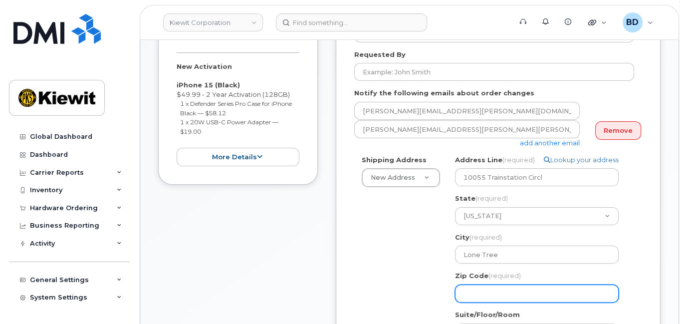
click at [467, 293] on input "Zip Code (required)" at bounding box center [537, 293] width 164 height 18
select select
type input "8"
select select
type input "80"
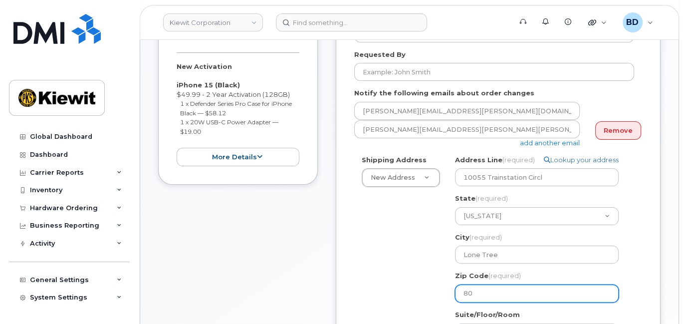
select select
type input "801"
select select
type input "8012"
select select
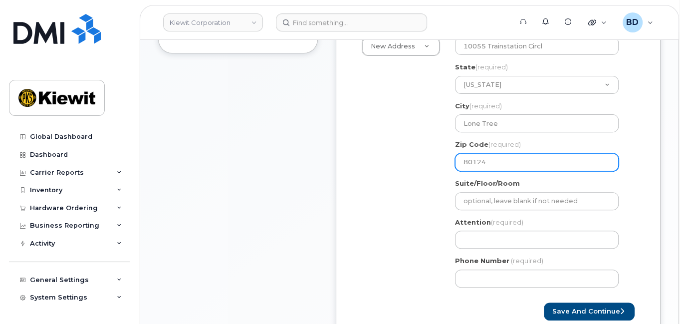
scroll to position [332, 0]
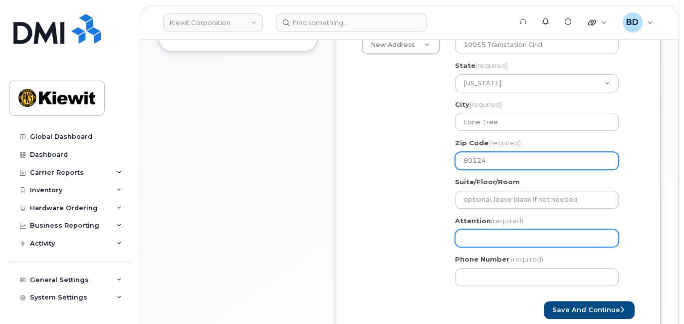
type input "80124"
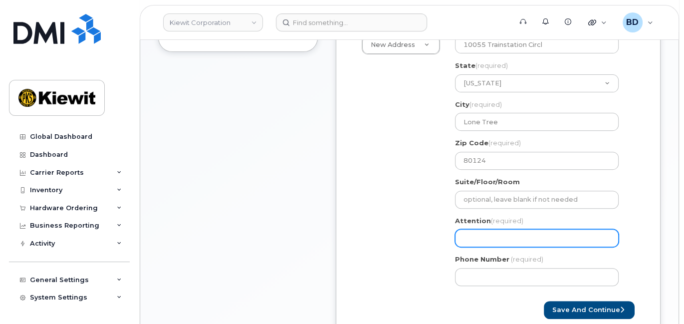
click at [468, 236] on input "Attention (required)" at bounding box center [537, 238] width 164 height 18
click at [479, 243] on input "Attention (required)" at bounding box center [537, 238] width 164 height 18
paste input "[PERSON_NAME].[PERSON_NAME]"
select select
type input "[PERSON_NAME].[PERSON_NAME]"
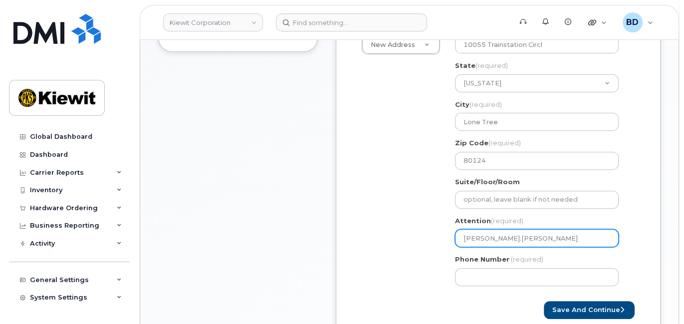
select select
type input "[PERSON_NAME].[PERSON_NAME]/"
click at [515, 240] on input "[PERSON_NAME].[PERSON_NAME]/" at bounding box center [537, 238] width 164 height 18
paste input "[PERSON_NAME]"
select select
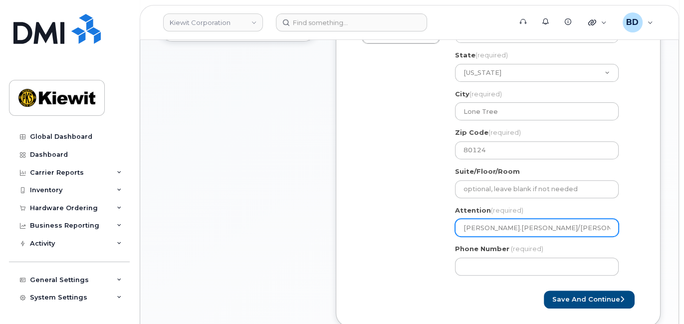
scroll to position [399, 0]
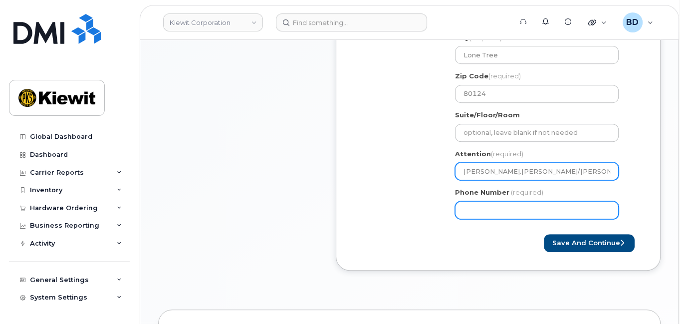
type input "[PERSON_NAME].[PERSON_NAME]/[PERSON_NAME]"
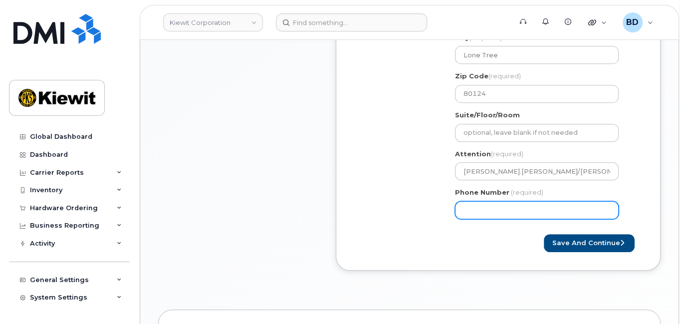
click at [480, 207] on input "Phone Number" at bounding box center [537, 210] width 164 height 18
type input "877772770"
select select
type input "8777727707"
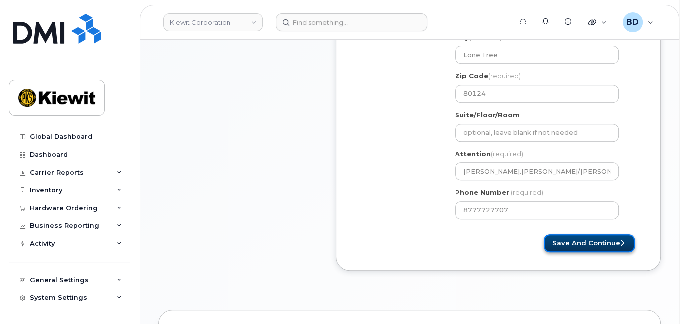
click at [575, 243] on button "Save and Continue" at bounding box center [589, 243] width 91 height 18
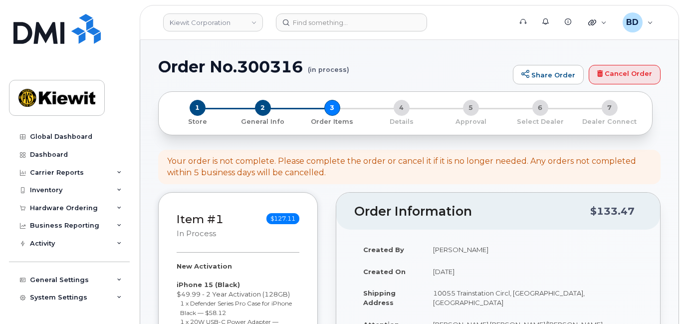
select select
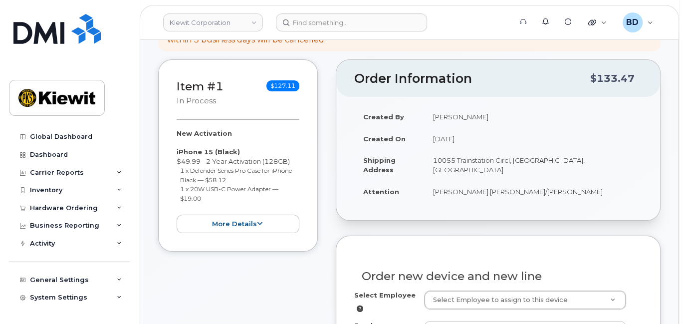
scroll to position [200, 0]
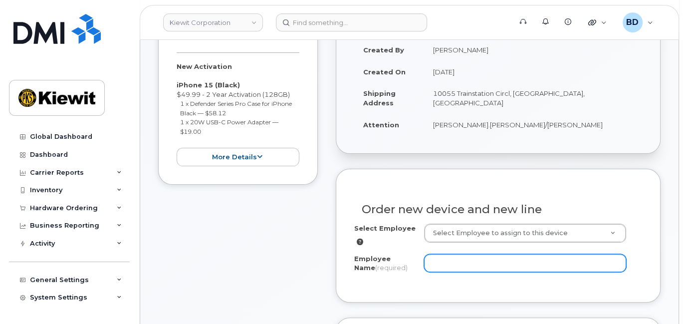
click at [452, 257] on input "Employee Name (required)" at bounding box center [525, 263] width 202 height 18
paste input "[PERSON_NAME]"
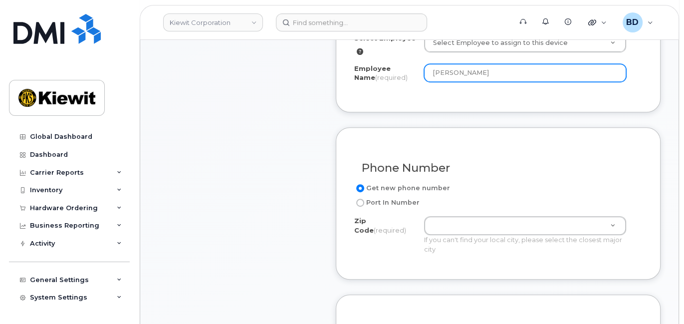
scroll to position [399, 0]
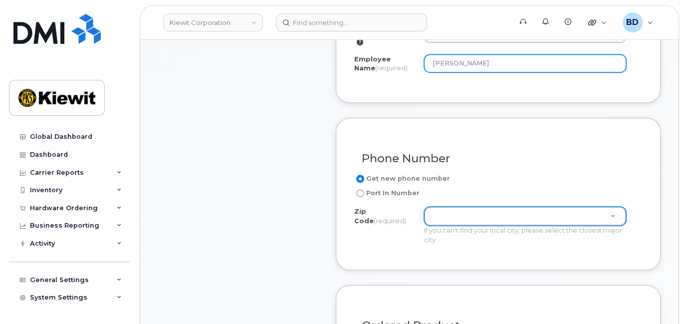
type input "[PERSON_NAME]"
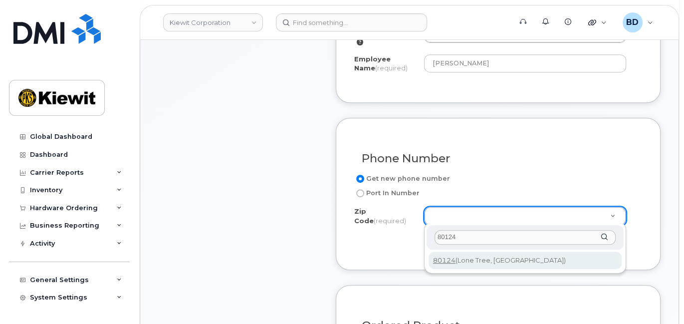
type input "80124"
type input "80124 (Lone Tree, CO)"
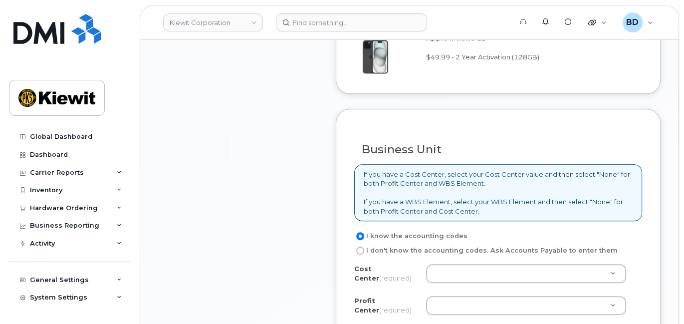
scroll to position [732, 0]
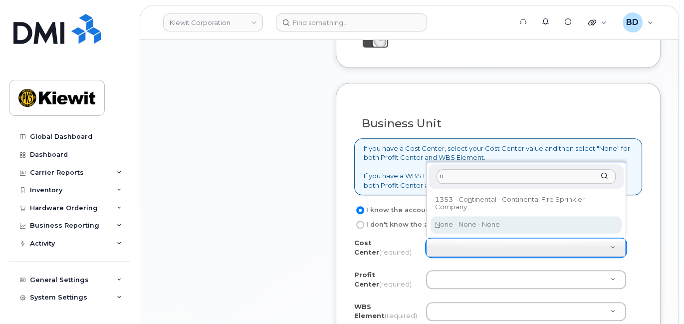
type input "n"
type input "None"
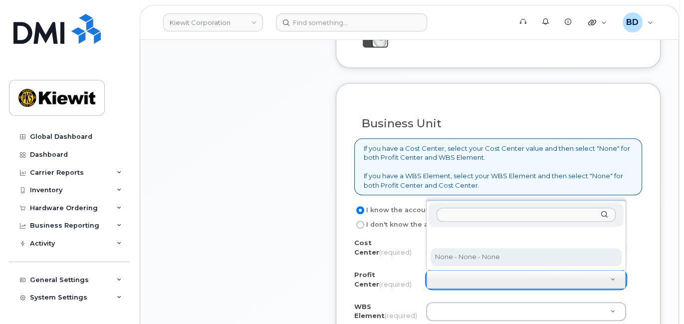
select select "None"
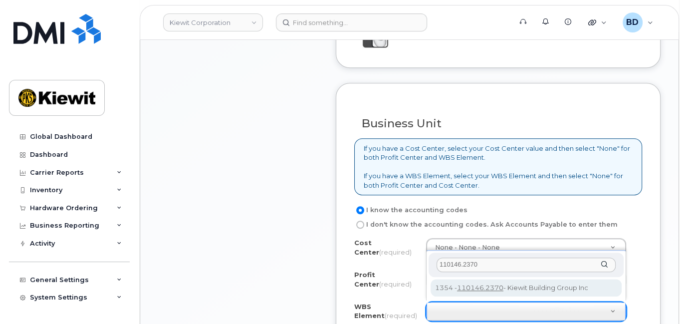
type input "110146.2370"
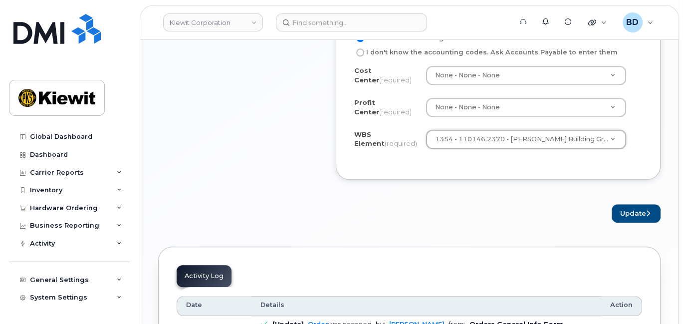
scroll to position [931, 0]
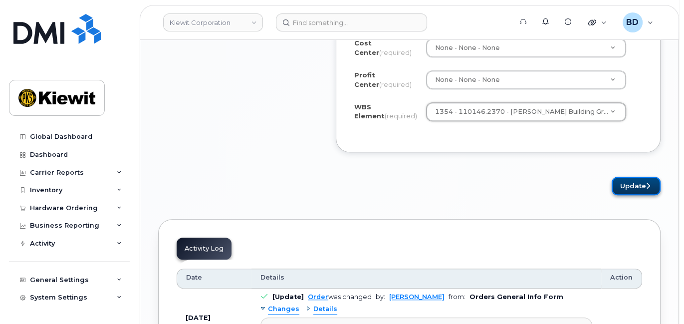
click at [629, 179] on button "Update" at bounding box center [636, 186] width 49 height 18
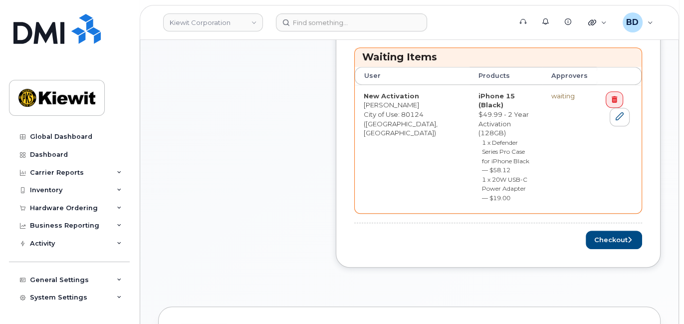
scroll to position [399, 0]
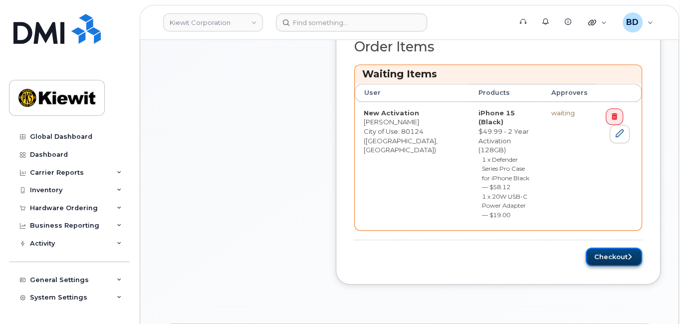
click at [614, 248] on button "Checkout" at bounding box center [614, 257] width 56 height 18
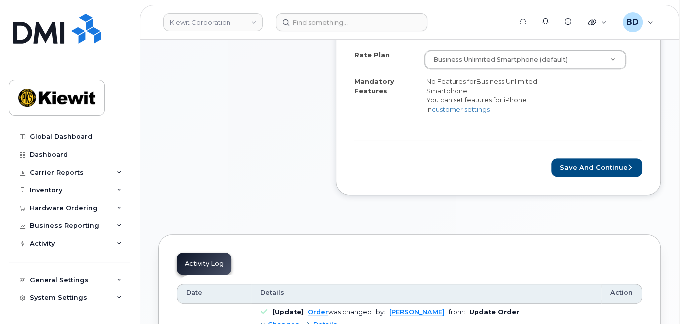
scroll to position [399, 0]
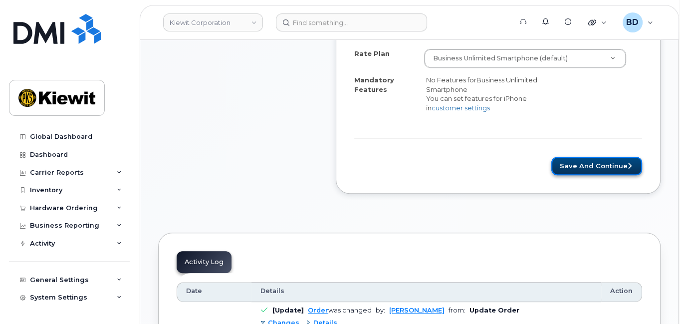
click at [589, 157] on button "Save and Continue" at bounding box center [596, 166] width 91 height 18
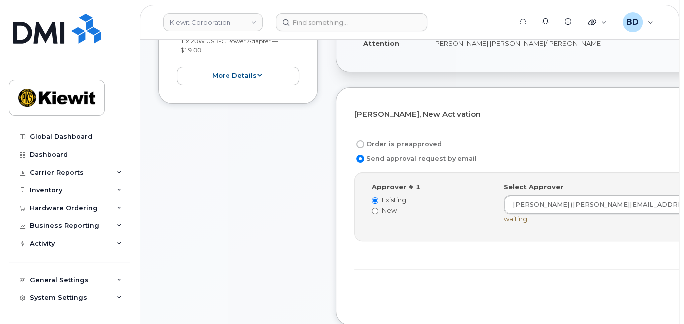
scroll to position [266, 0]
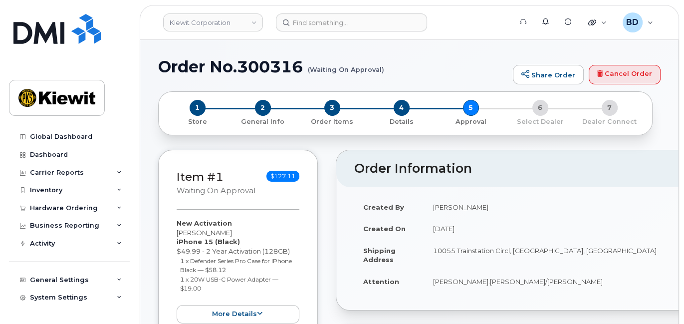
click at [269, 65] on h1 "Order No.300316 (Waiting On Approval)" at bounding box center [333, 66] width 350 height 17
copy h1 "300316"
click at [120, 206] on div "Hardware Ordering" at bounding box center [69, 208] width 121 height 18
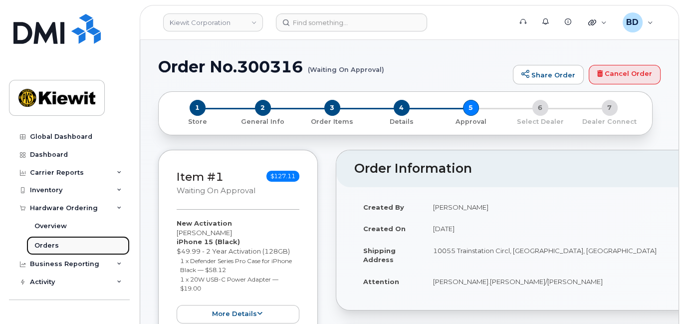
click at [83, 247] on link "Orders" at bounding box center [77, 245] width 103 height 19
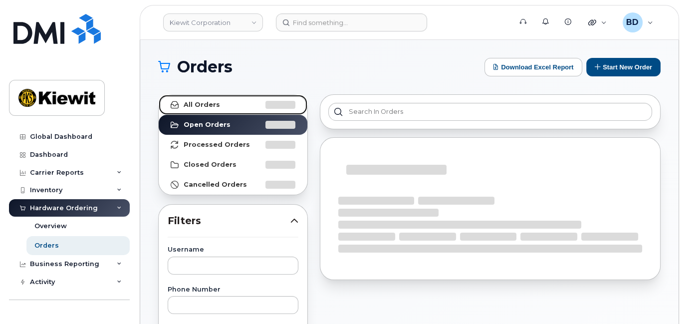
click at [219, 105] on link "All Orders" at bounding box center [233, 105] width 149 height 20
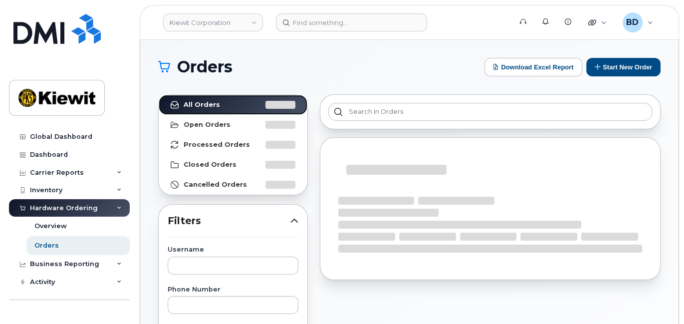
scroll to position [133, 0]
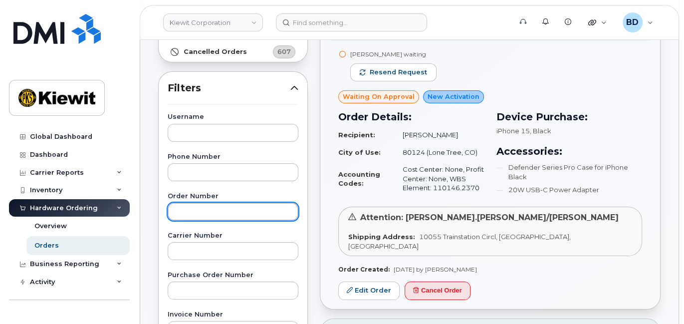
click at [220, 214] on input "text" at bounding box center [233, 212] width 131 height 18
paste input "300240"
type input "300240"
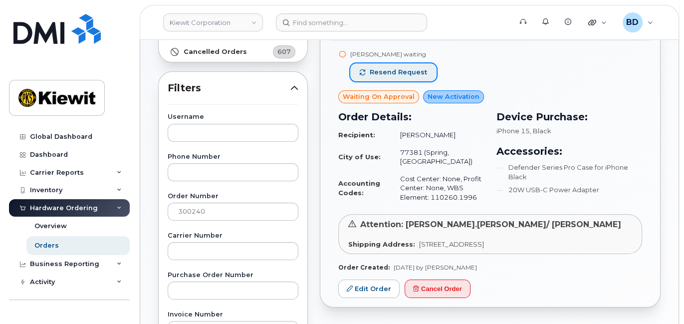
click at [386, 68] on span "Resend request" at bounding box center [398, 72] width 57 height 9
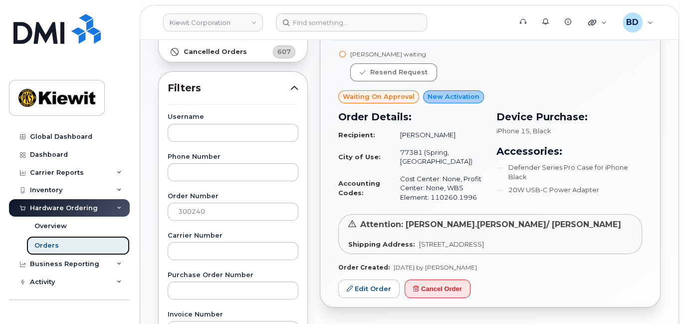
click at [82, 242] on link "Orders" at bounding box center [77, 245] width 103 height 19
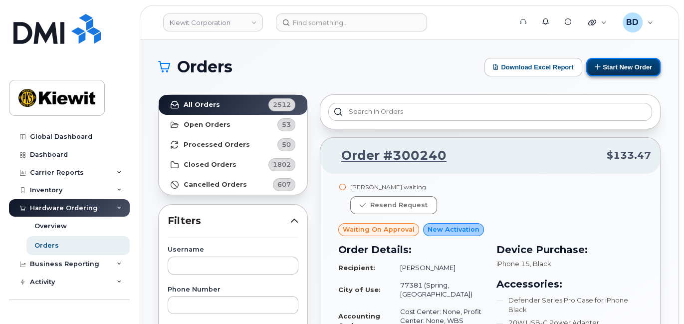
click at [625, 66] on button "Start New Order" at bounding box center [623, 67] width 74 height 18
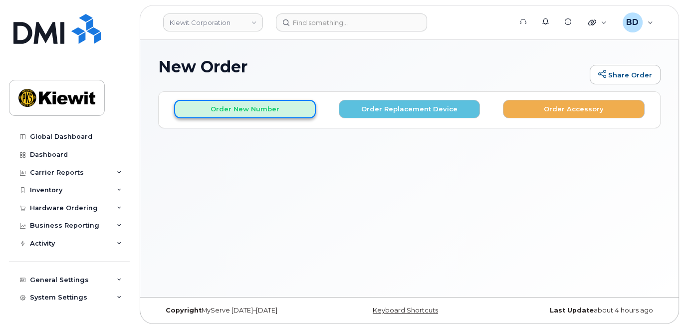
click at [236, 107] on button "Order New Number" at bounding box center [245, 109] width 142 height 18
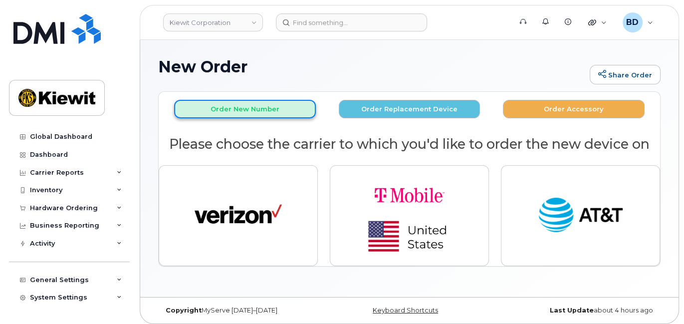
click at [234, 107] on button "Order New Number" at bounding box center [245, 109] width 142 height 18
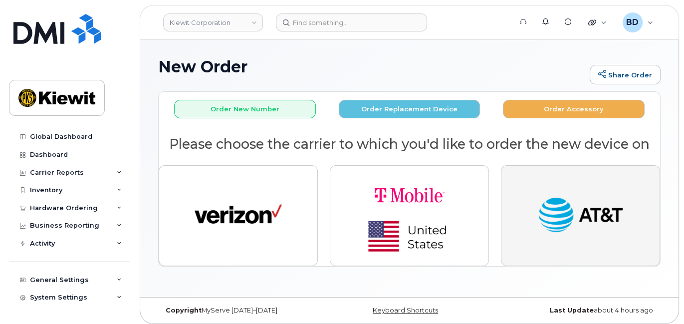
click at [615, 225] on img "button" at bounding box center [580, 215] width 87 height 45
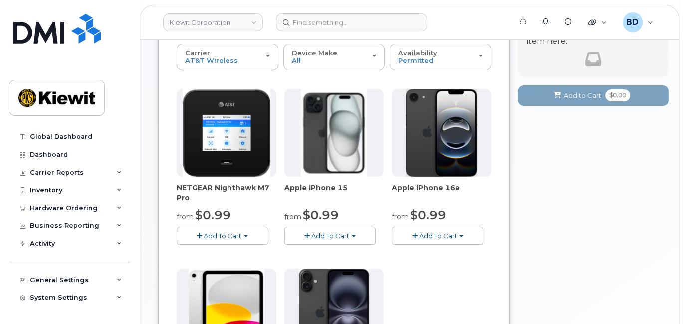
scroll to position [133, 0]
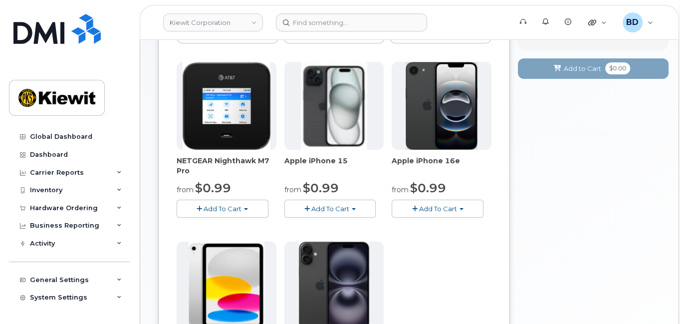
click at [335, 209] on span "Add To Cart" at bounding box center [330, 209] width 38 height 8
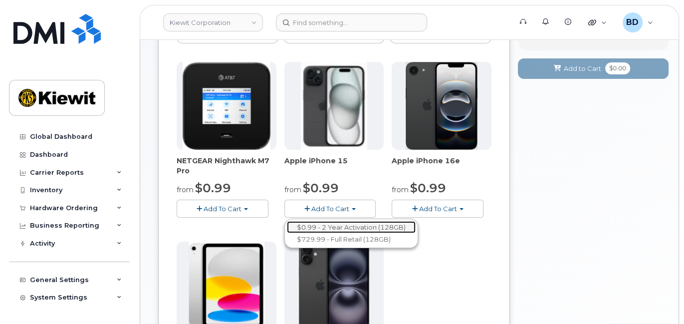
click at [332, 224] on link "$0.99 - 2 Year Activation (128GB)" at bounding box center [351, 227] width 129 height 12
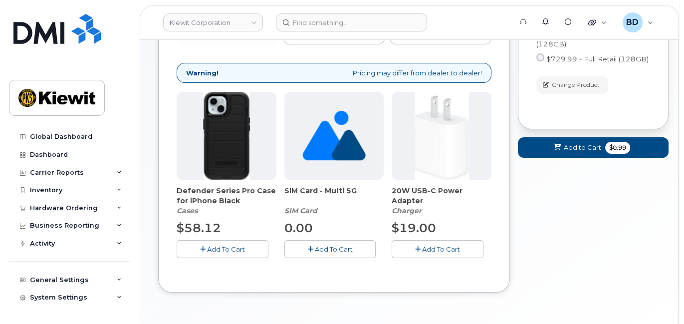
drag, startPoint x: 202, startPoint y: 244, endPoint x: 241, endPoint y: 238, distance: 38.9
click at [203, 246] on icon "button" at bounding box center [202, 249] width 5 height 6
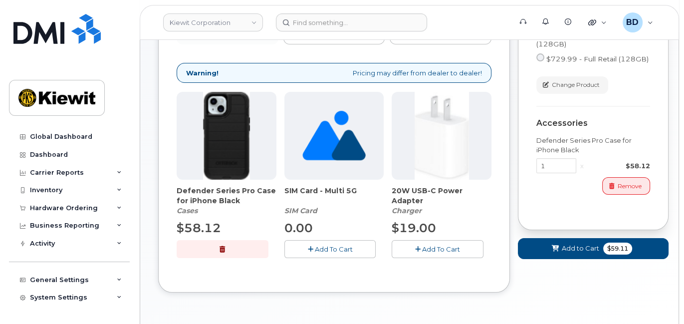
click at [448, 253] on button "Add To Cart" at bounding box center [438, 248] width 92 height 17
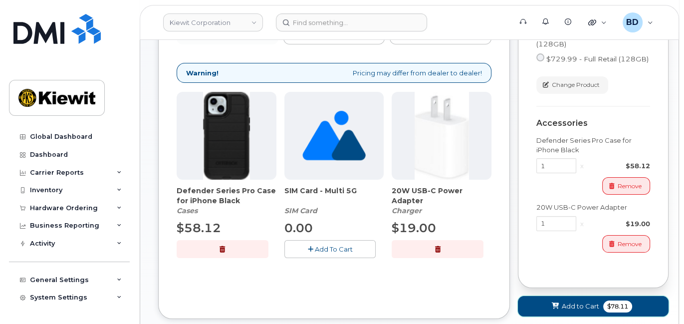
click at [561, 308] on button "Add to Cart $78.11" at bounding box center [593, 306] width 151 height 20
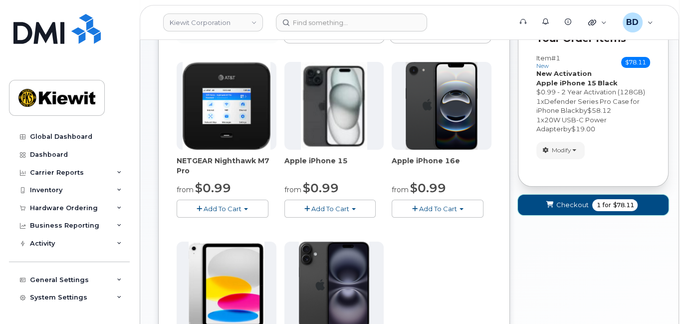
click at [575, 206] on span "Checkout" at bounding box center [572, 204] width 32 height 9
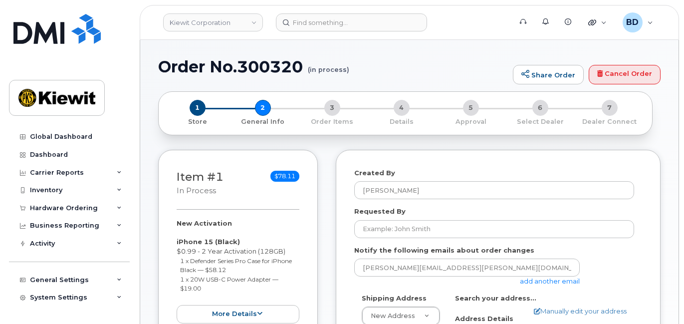
select select
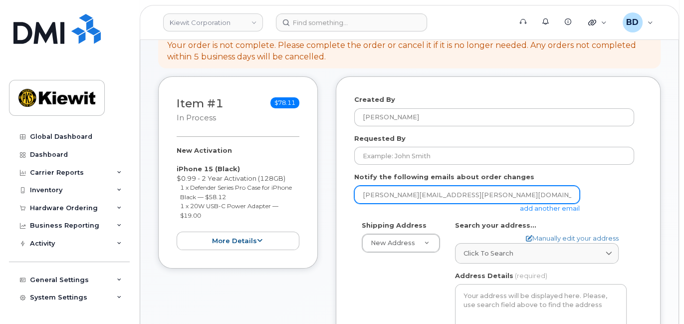
scroll to position [133, 0]
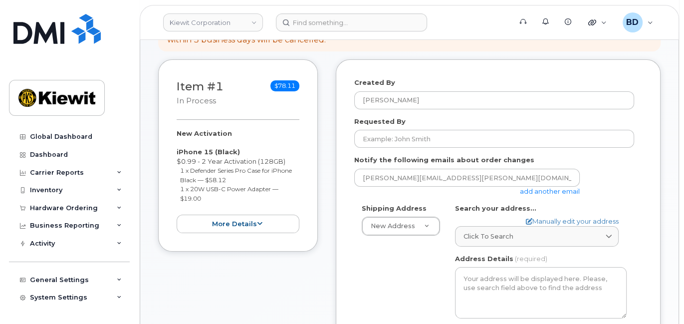
click at [540, 191] on link "add another email" at bounding box center [550, 191] width 60 height 8
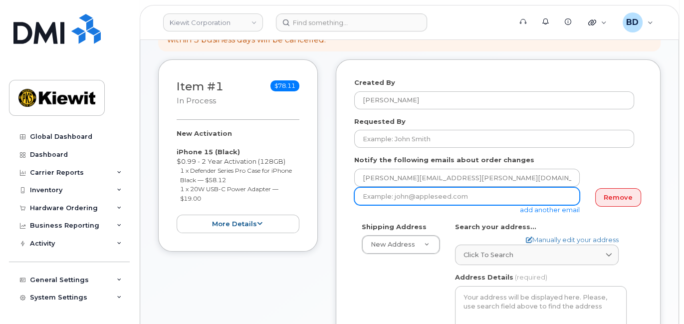
click at [437, 197] on input "email" at bounding box center [467, 196] width 226 height 18
paste input "[PERSON_NAME][EMAIL_ADDRESS][PERSON_NAME][PERSON_NAME][DOMAIN_NAME]"
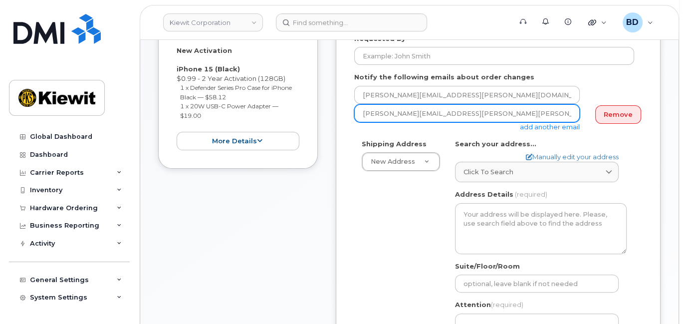
scroll to position [266, 0]
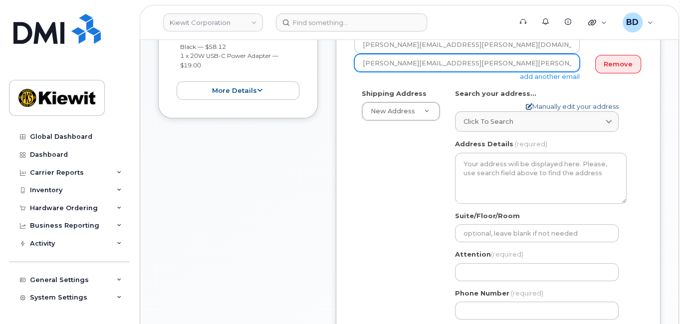
type input "[PERSON_NAME][EMAIL_ADDRESS][PERSON_NAME][PERSON_NAME][DOMAIN_NAME]"
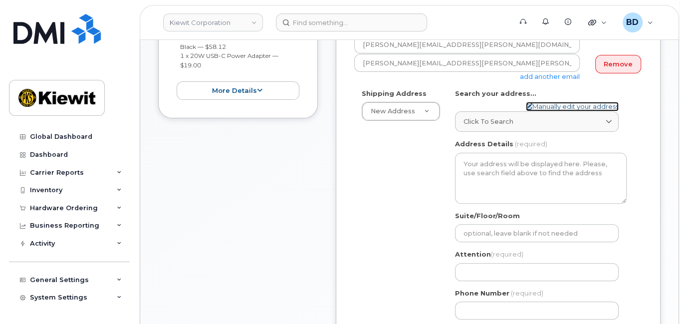
click at [542, 104] on link "Manually edit your address" at bounding box center [572, 106] width 93 height 9
select select
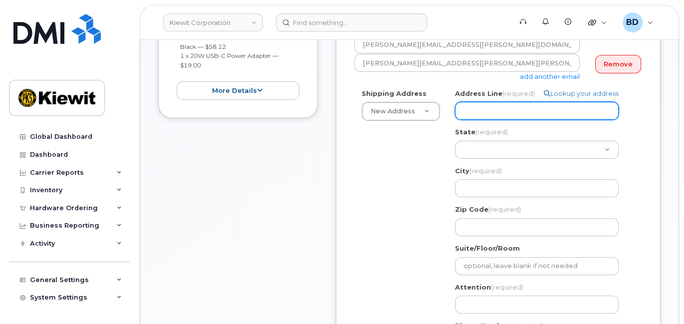
click at [481, 111] on input "Address Line (required)" at bounding box center [537, 111] width 164 height 18
paste input "525 Park Ave. Suite"
type input "525 Park Ave. Suite"
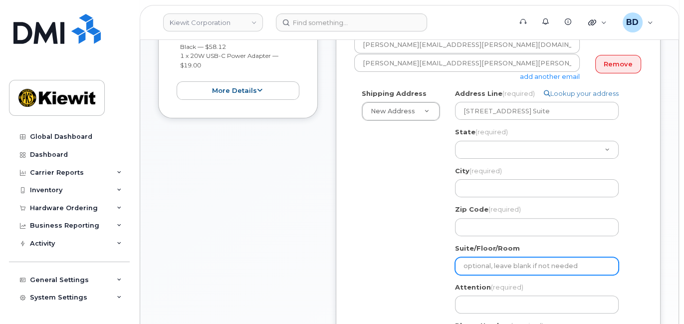
drag, startPoint x: 473, startPoint y: 261, endPoint x: 466, endPoint y: 246, distance: 17.0
click at [475, 254] on div "Suite/Floor/Room" at bounding box center [541, 259] width 172 height 31
select select
type input "S"
select select
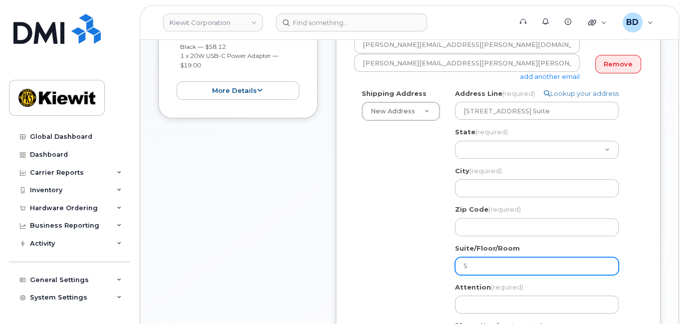
type input "Su"
select select
type input "Sui"
select select
type input "Suit"
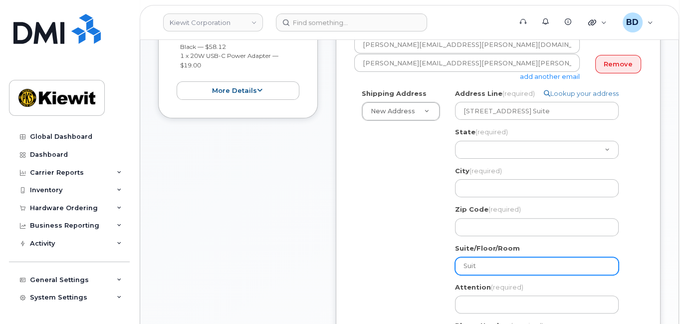
select select
type input "Suite"
select select
type input "Suite S"
select select
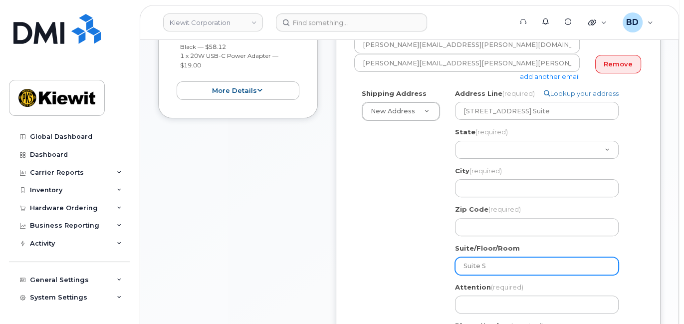
type input "Suite"
select select
type input "Suite 2"
select select
type input "Suite 2A"
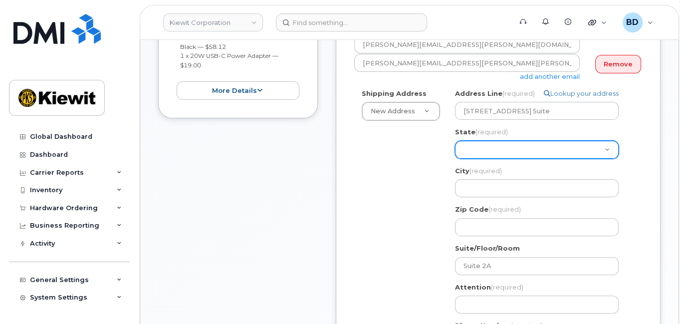
click at [469, 149] on select "Alabama Alaska American Samoa Arizona Arkansas California Colorado Connecticut …" at bounding box center [537, 150] width 164 height 18
select select "ID"
click at [455, 141] on select "Alabama Alaska American Samoa Arizona Arkansas California Colorado Connecticut …" at bounding box center [537, 150] width 164 height 18
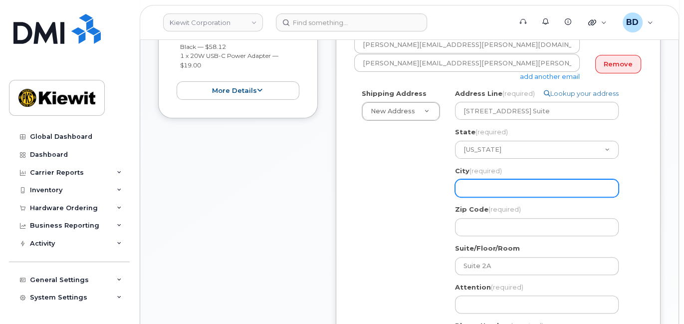
click at [471, 183] on input "City (required)" at bounding box center [537, 188] width 164 height 18
paste input "Idaho Falls, ID"
select select
type input "Idaho Falls, ID"
drag, startPoint x: 497, startPoint y: 188, endPoint x: 517, endPoint y: 185, distance: 20.7
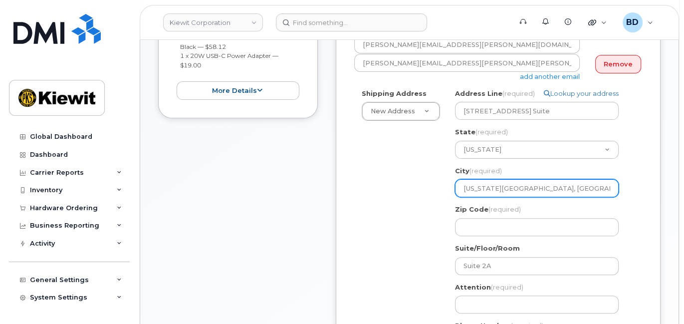
click at [516, 185] on input "Idaho Falls, ID" at bounding box center [537, 188] width 164 height 18
select select
type input "Idaho Falls"
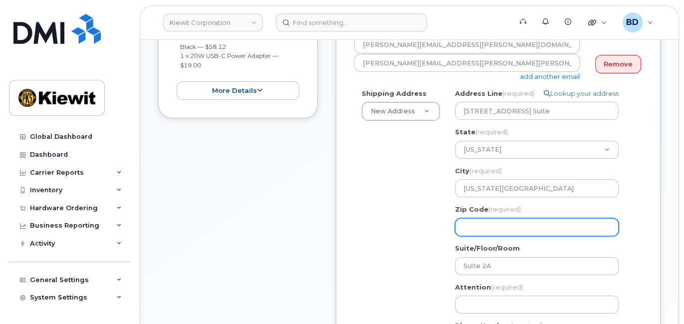
click at [499, 226] on input "Zip Code (required)" at bounding box center [537, 227] width 164 height 18
select select
type input "8"
select select
type input "83"
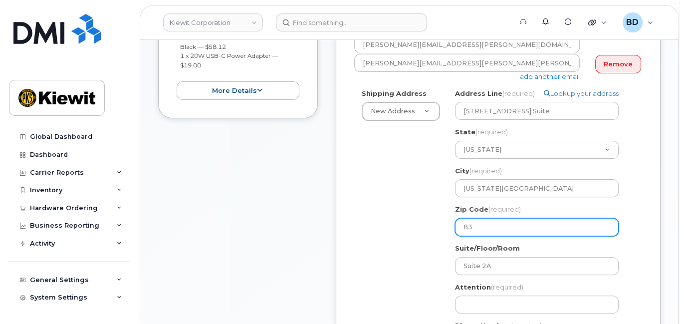
select select
type input "834"
select select
type input "8340"
select select
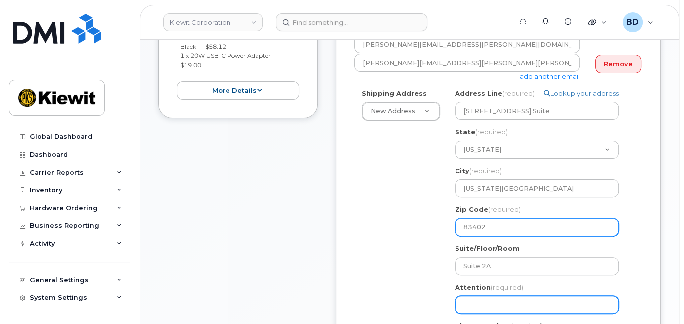
type input "83402"
click at [502, 296] on input "Attention (required)" at bounding box center [537, 304] width 164 height 18
click at [471, 307] on input "Attention (required)" at bounding box center [537, 304] width 164 height 18
paste input "Eric.Johanson"
type input "Eric.Johanson"
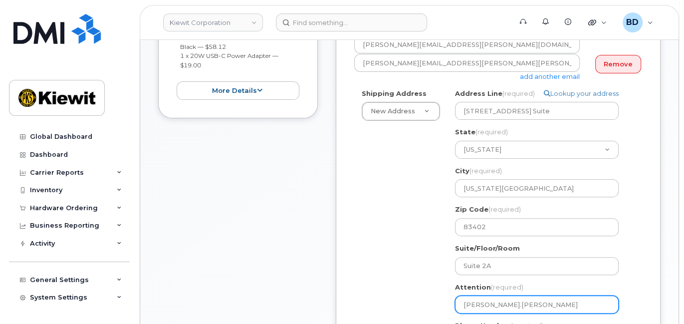
select select
type input "Eric.Johanson/"
paste input "Aaron Croft"
select select
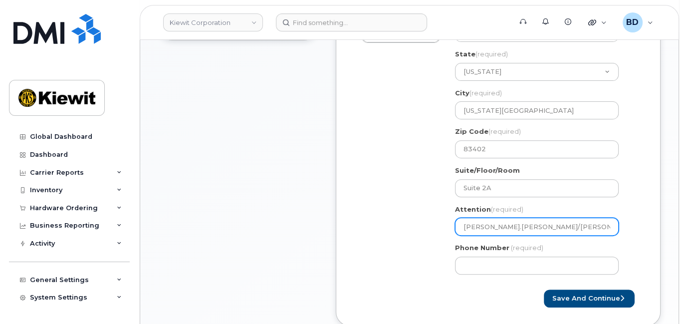
scroll to position [399, 0]
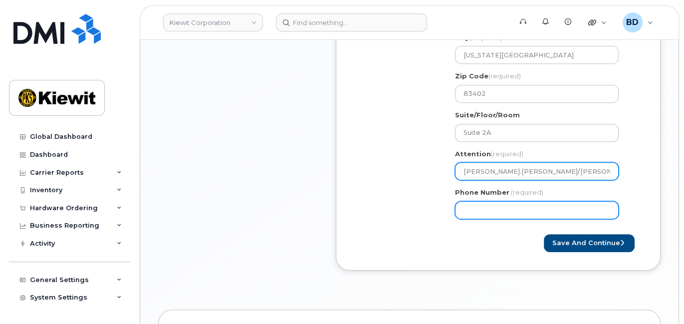
type input "Eric.Johanson/Aaron Croft"
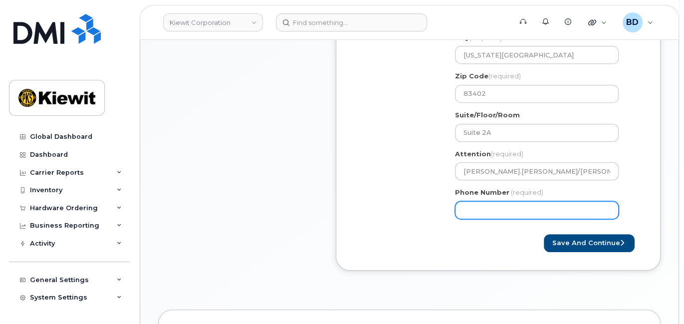
click at [473, 207] on input "Phone Number" at bounding box center [537, 210] width 164 height 18
type input "877772770"
select select
type input "8777727707"
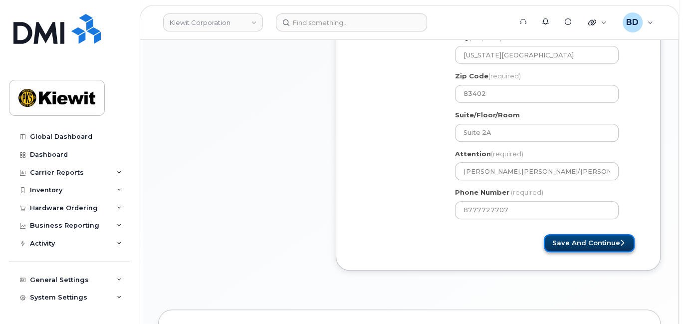
click at [591, 243] on button "Save and Continue" at bounding box center [589, 243] width 91 height 18
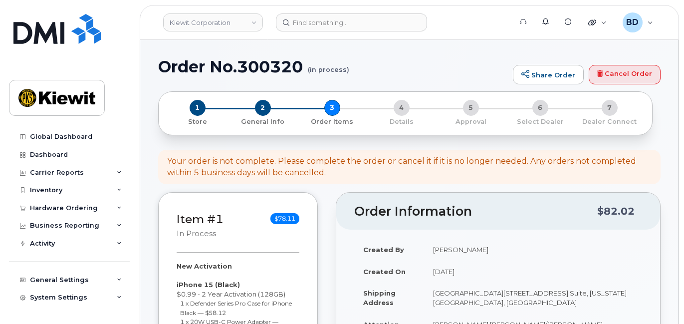
select select
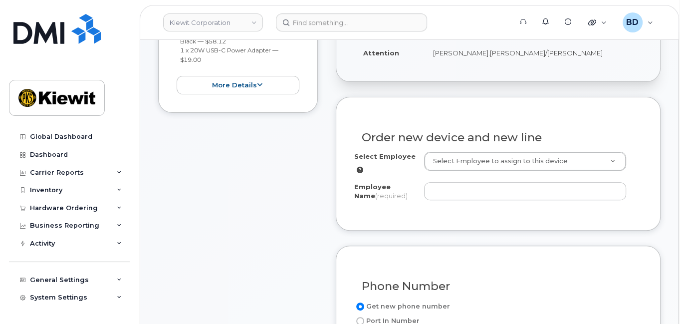
scroll to position [332, 0]
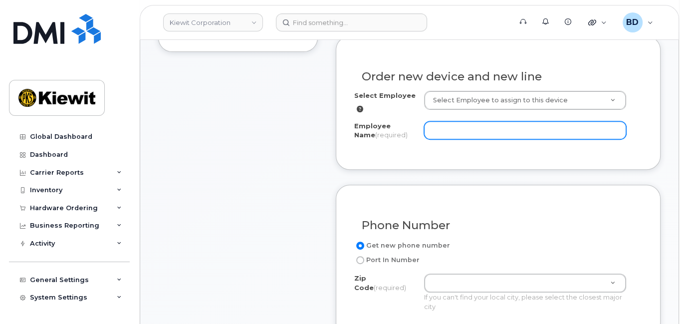
click at [442, 125] on input "Employee Name (required)" at bounding box center [525, 130] width 202 height 18
paste input "[PERSON_NAME]"
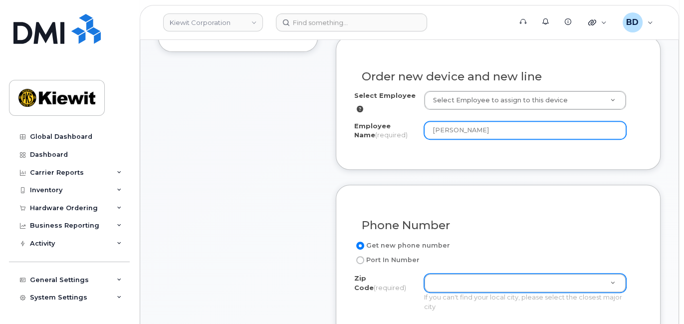
type input "[PERSON_NAME]"
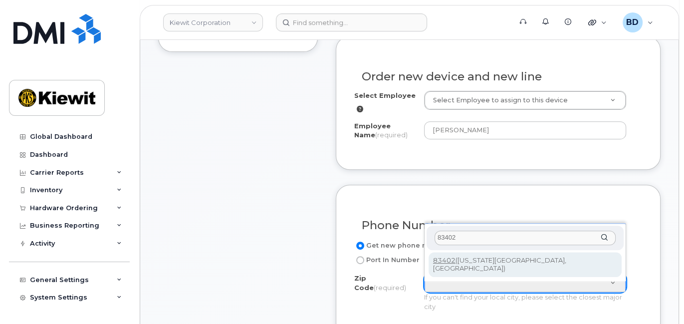
type input "83402"
type input "83402 (Idaho Falls, ID)"
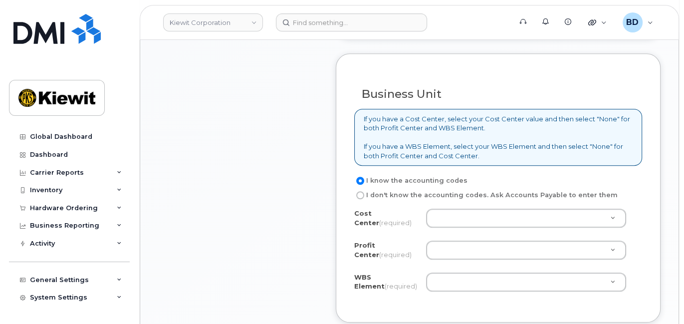
scroll to position [798, 0]
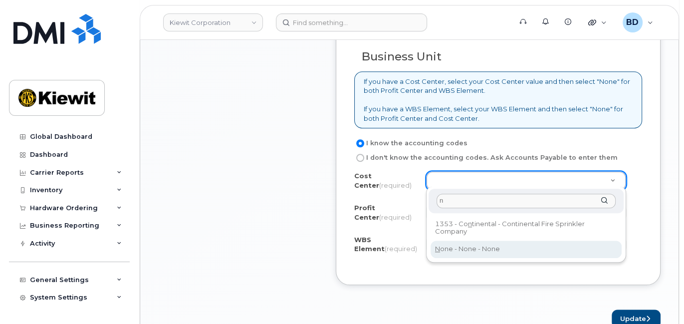
type input "n"
drag, startPoint x: 448, startPoint y: 250, endPoint x: 448, endPoint y: 235, distance: 15.5
type input "None"
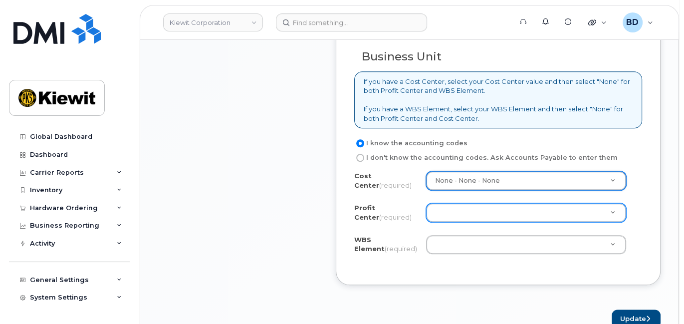
drag, startPoint x: 448, startPoint y: 213, endPoint x: 446, endPoint y: 237, distance: 24.0
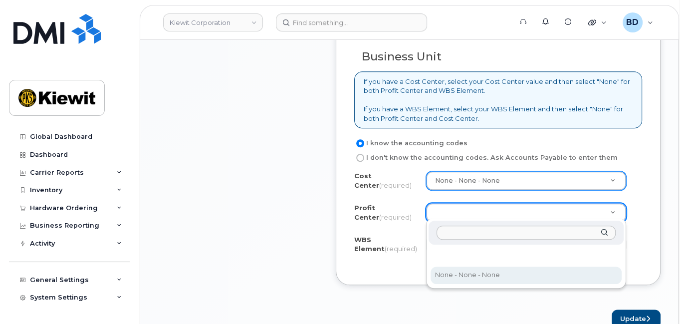
select select "None"
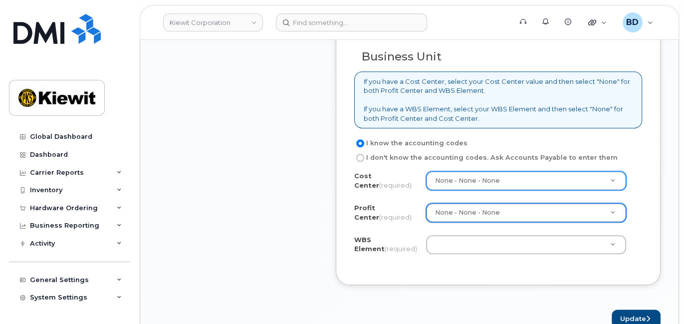
paste input "110294.1287"
type input "110294.1287"
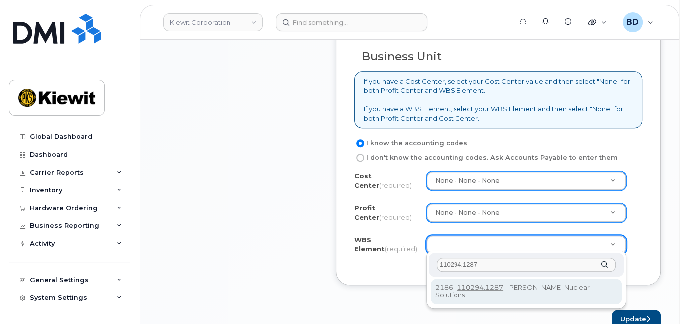
type input "110294.1287"
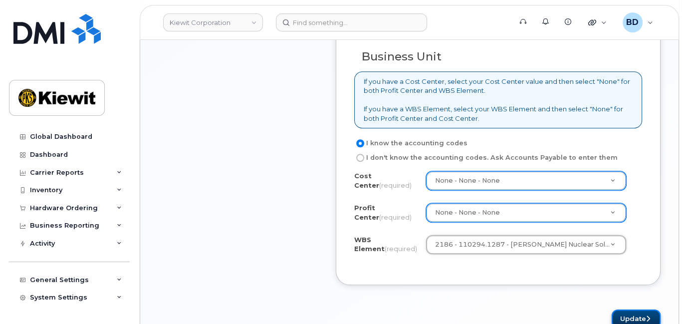
click at [639, 315] on button "Update" at bounding box center [636, 318] width 49 height 18
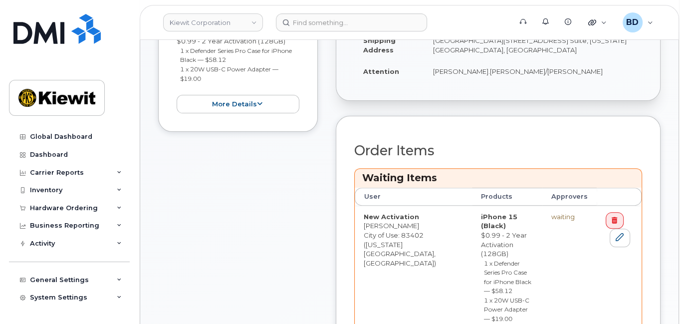
scroll to position [332, 0]
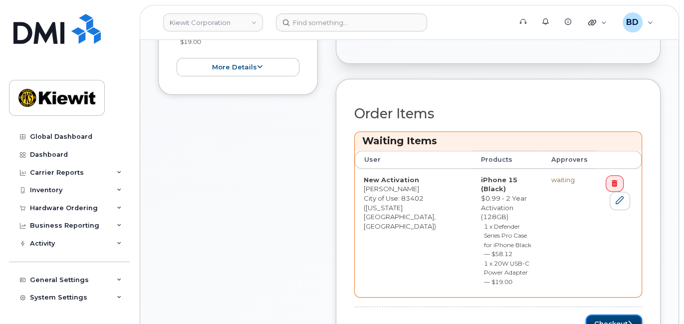
click at [610, 314] on button "Checkout" at bounding box center [614, 323] width 56 height 18
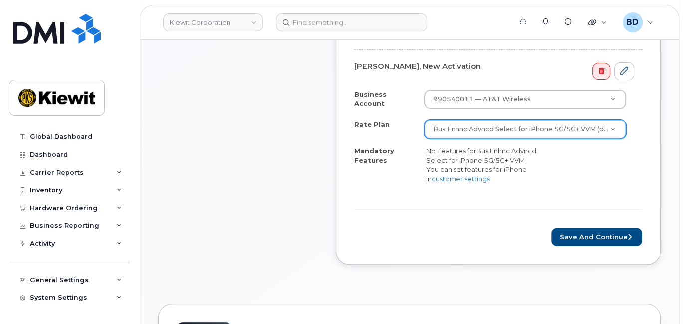
scroll to position [399, 0]
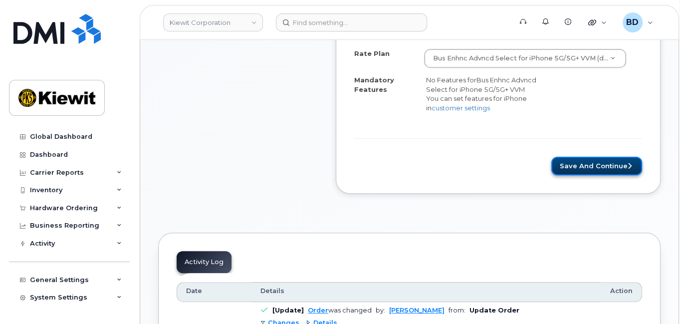
click at [582, 166] on button "Save and Continue" at bounding box center [596, 166] width 91 height 18
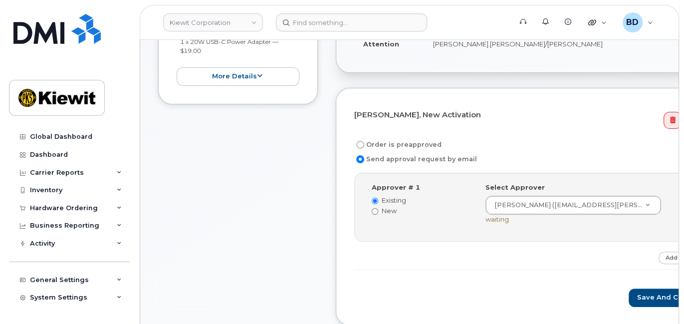
scroll to position [266, 0]
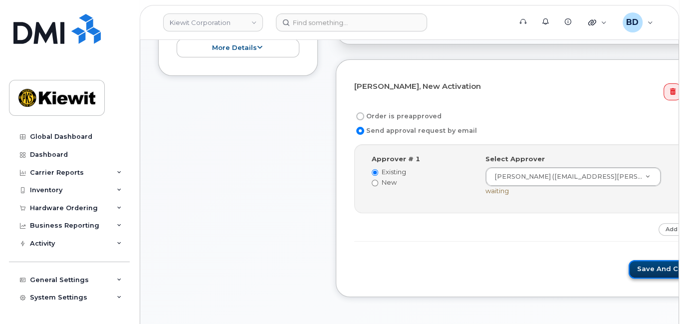
click at [629, 266] on button "Save and Continue" at bounding box center [671, 269] width 85 height 18
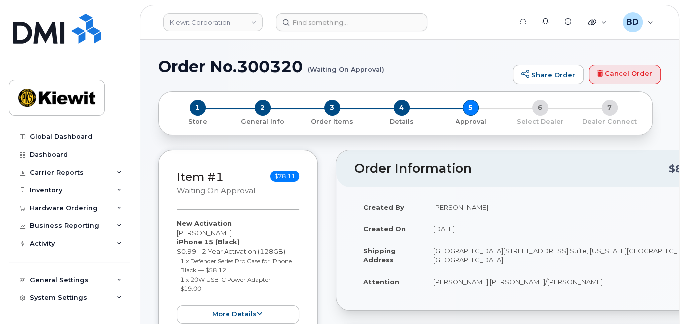
click at [271, 63] on h1 "Order No.300320 (Waiting On Approval)" at bounding box center [333, 66] width 350 height 17
copy h1 "300320"
drag, startPoint x: 112, startPoint y: 207, endPoint x: 106, endPoint y: 214, distance: 8.8
click at [112, 207] on div "Hardware Ordering" at bounding box center [69, 208] width 121 height 18
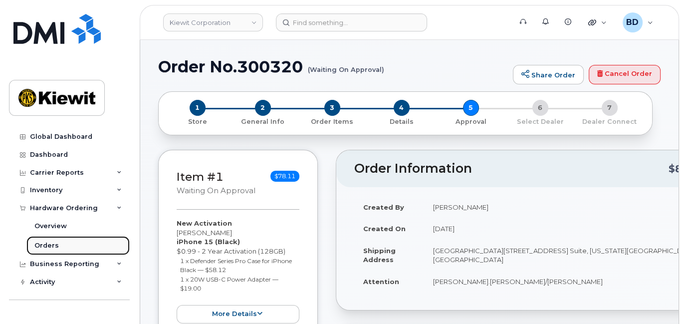
click at [56, 245] on div "Orders" at bounding box center [46, 245] width 24 height 9
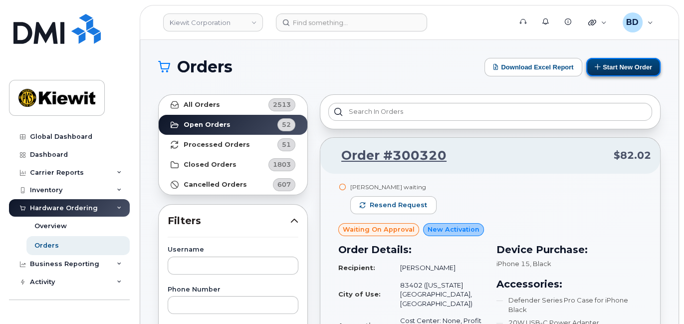
click at [602, 67] on button "Start New Order" at bounding box center [623, 67] width 74 height 18
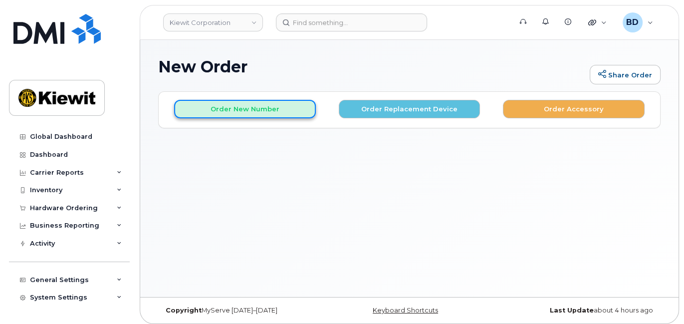
click at [222, 103] on button "Order New Number" at bounding box center [245, 109] width 142 height 18
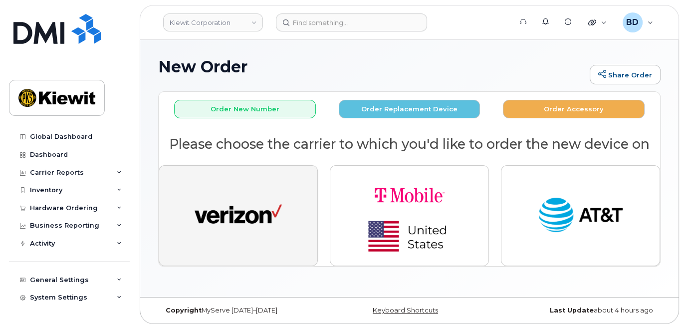
click at [231, 187] on button "button" at bounding box center [238, 215] width 159 height 101
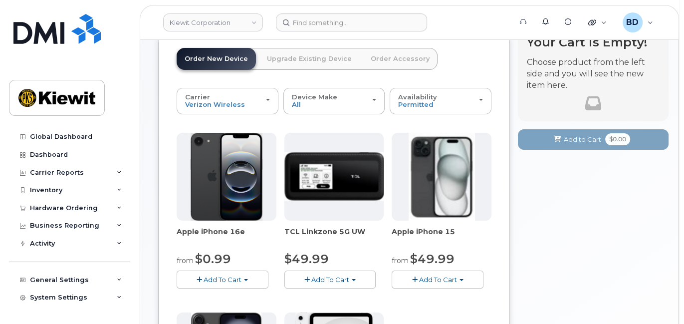
scroll to position [133, 0]
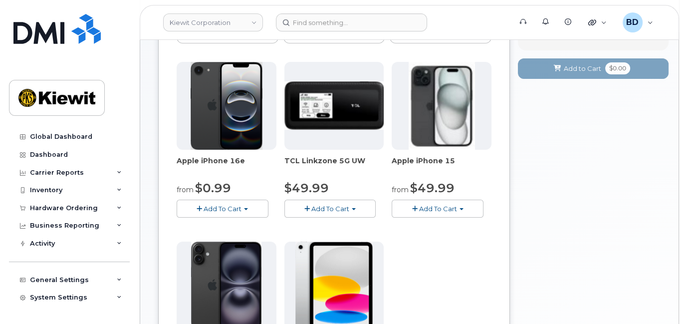
click at [428, 207] on span "Add To Cart" at bounding box center [438, 209] width 38 height 8
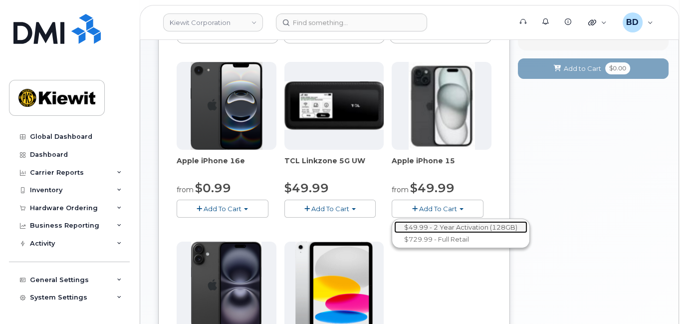
click at [425, 227] on link "$49.99 - 2 Year Activation (128GB)" at bounding box center [460, 227] width 133 height 12
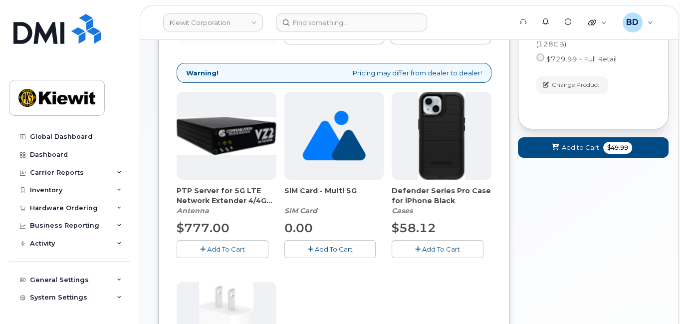
click at [428, 242] on button "Add To Cart" at bounding box center [438, 248] width 92 height 17
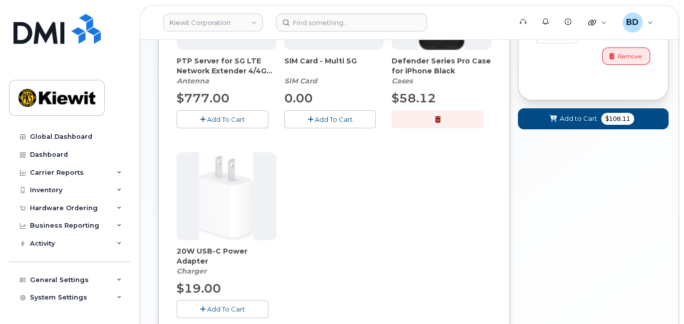
scroll to position [266, 0]
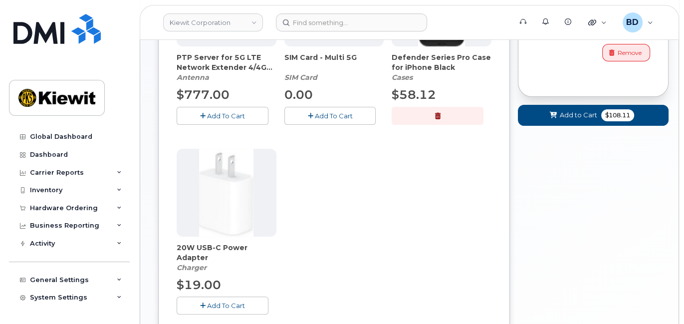
click at [238, 304] on span "Add To Cart" at bounding box center [226, 305] width 38 height 8
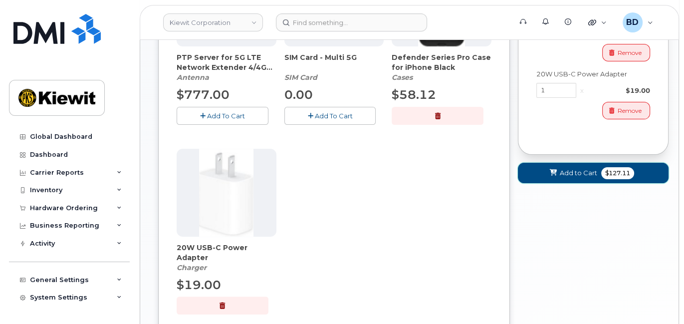
click at [575, 171] on span "Add to Cart" at bounding box center [578, 172] width 37 height 9
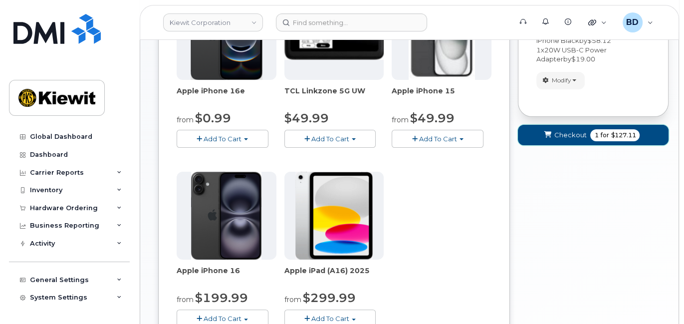
click at [567, 131] on span "Checkout" at bounding box center [570, 134] width 32 height 9
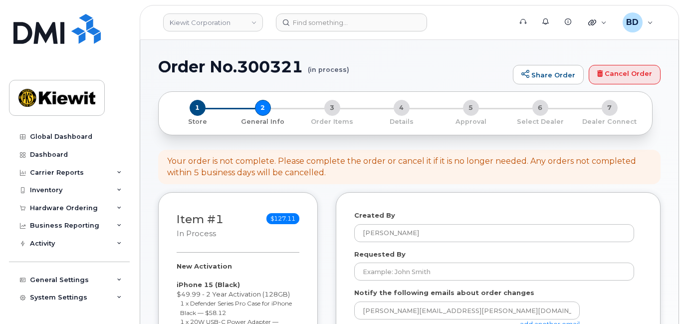
select select
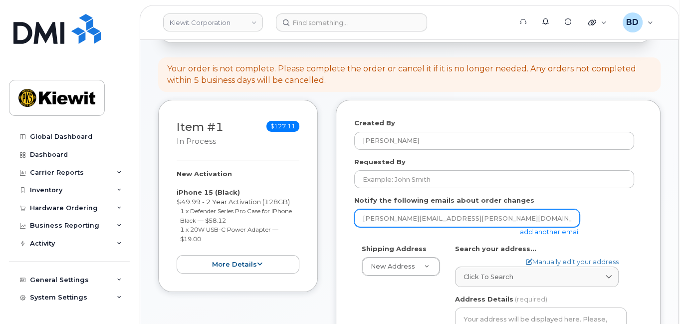
scroll to position [133, 0]
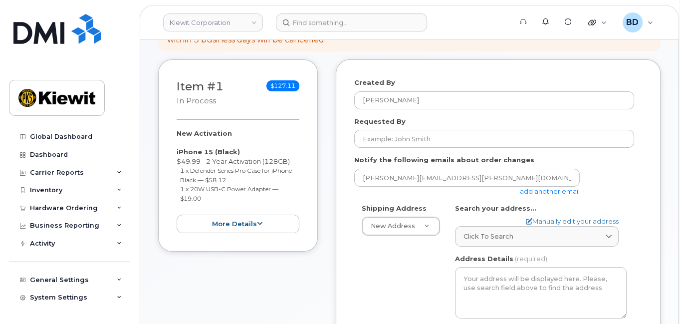
click at [559, 189] on link "add another email" at bounding box center [550, 191] width 60 height 8
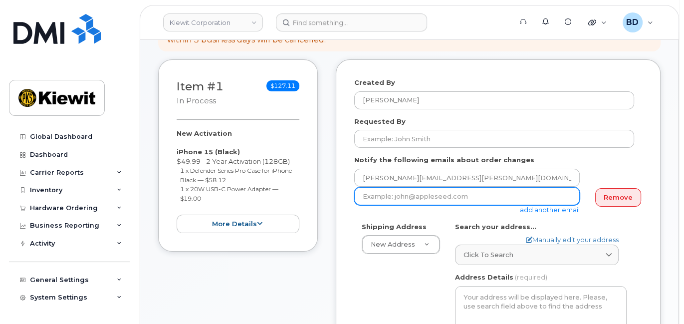
click at [402, 195] on input "email" at bounding box center [467, 196] width 226 height 18
paste input "cindy.caballero@kiewit.com"
type input "cindy.caballero@kiewit.com"
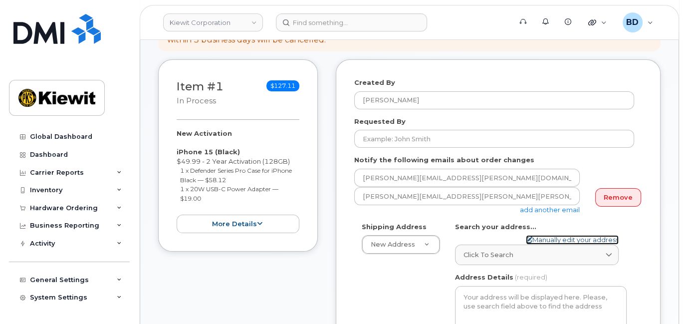
click at [554, 240] on link "Manually edit your address" at bounding box center [572, 239] width 93 height 9
select select
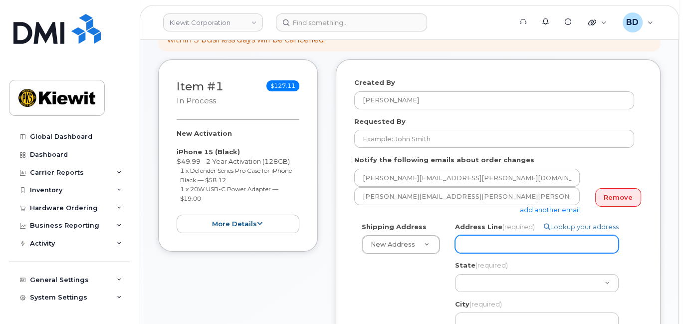
click at [487, 249] on input "Address Line (required)" at bounding box center [537, 244] width 164 height 18
paste input "1500 N 19th Street"
type input "1500 N 19th Street"
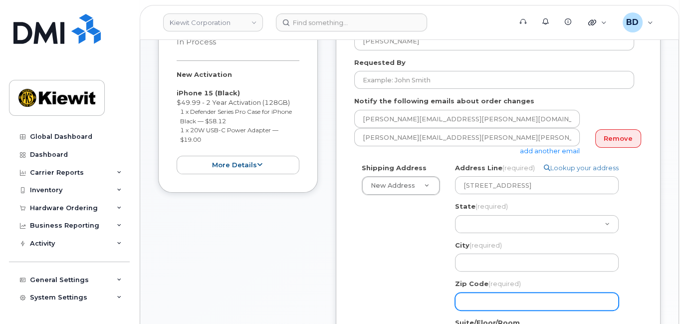
scroll to position [266, 0]
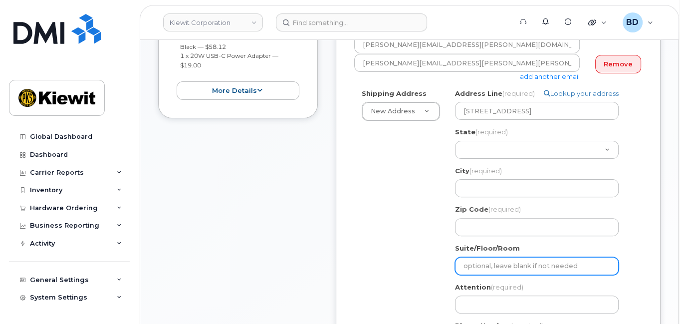
drag, startPoint x: 473, startPoint y: 268, endPoint x: 472, endPoint y: 260, distance: 8.0
click at [473, 267] on input "Suite/Floor/Room" at bounding box center [537, 266] width 164 height 18
select select
type input "S"
select select
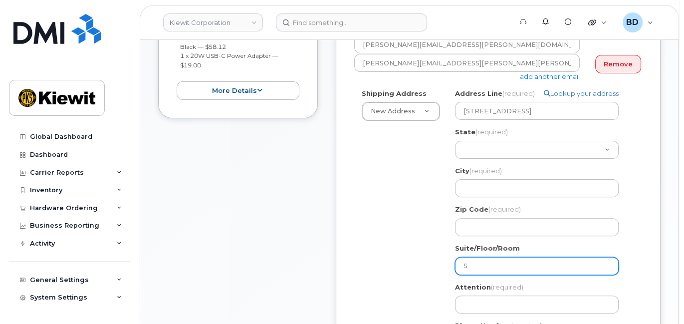
type input "Su"
select select
type input "Sui"
select select
type input "Suit"
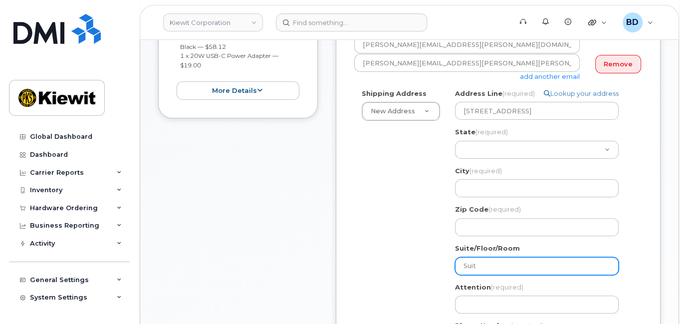
select select
type input "Suite"
select select
type input "Suite 7"
select select
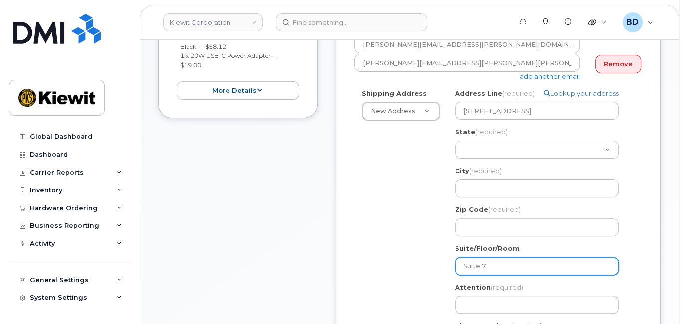
type input "Suite 70"
select select
type input "Suite 701"
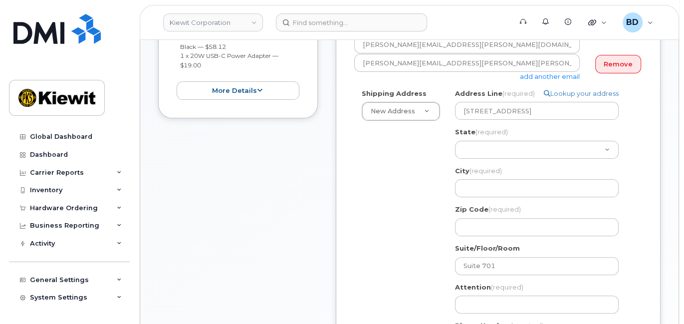
click at [426, 174] on div "Shipping Address New Address New Address 10055 Trainstation Circle 11501 42nd S…" at bounding box center [494, 224] width 280 height 271
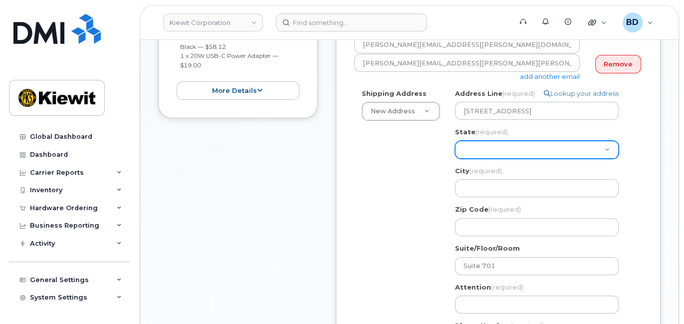
click at [465, 143] on select "Alabama Alaska American Samoa Arizona Arkansas California Colorado Connecticut …" at bounding box center [537, 150] width 164 height 18
select select "MD"
click at [455, 141] on select "Alabama Alaska American Samoa Arizona Arkansas California Colorado Connecticut …" at bounding box center [537, 150] width 164 height 18
select select
click at [492, 147] on select "Alabama Alaska American Samoa Arizona Arkansas California Colorado Connecticut …" at bounding box center [537, 150] width 164 height 18
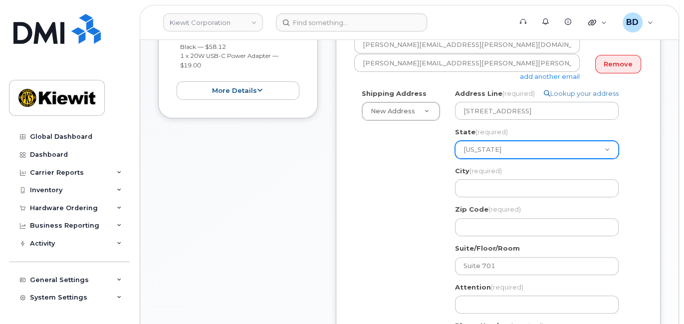
select select "LA"
click at [455, 141] on select "Alabama Alaska American Samoa Arizona Arkansas California Colorado Connecticut …" at bounding box center [537, 150] width 164 height 18
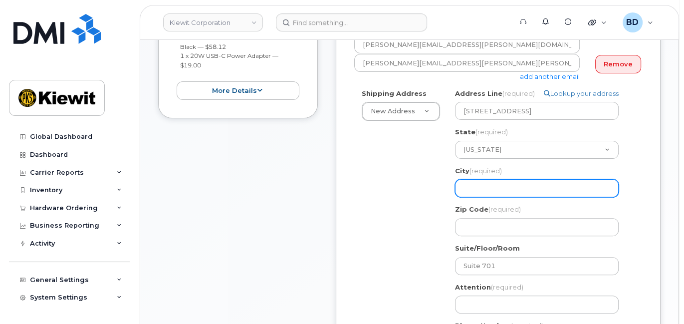
click at [471, 184] on input "City (required)" at bounding box center [537, 188] width 164 height 18
select select
type input "M"
select select
type input "Mo"
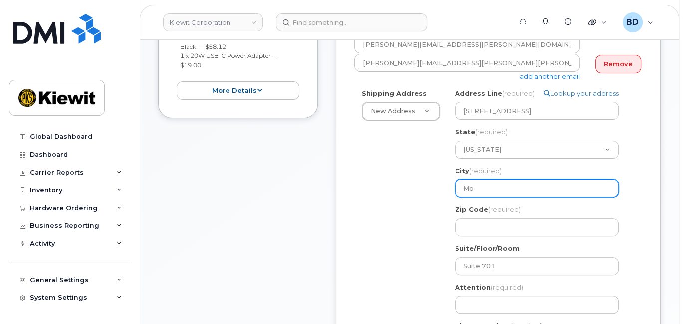
select select
type input "Mon"
select select
type input "Monr"
select select
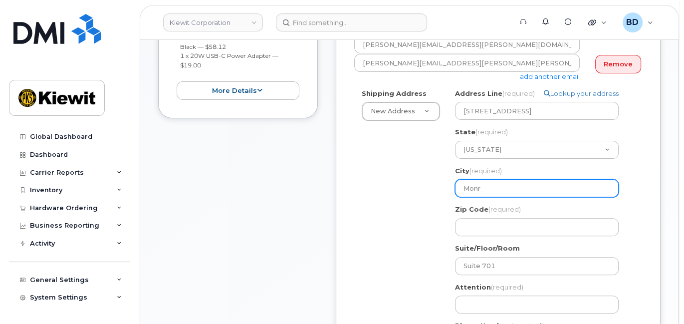
type input "Monro"
select select
type input "Monroe"
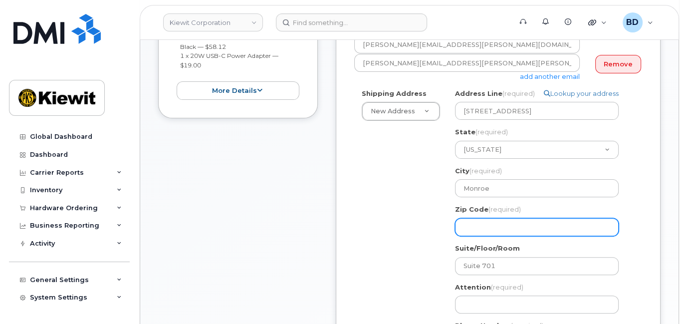
click at [472, 223] on input "Zip Code (required)" at bounding box center [537, 227] width 164 height 18
select select
type input "7"
select select
type input "71"
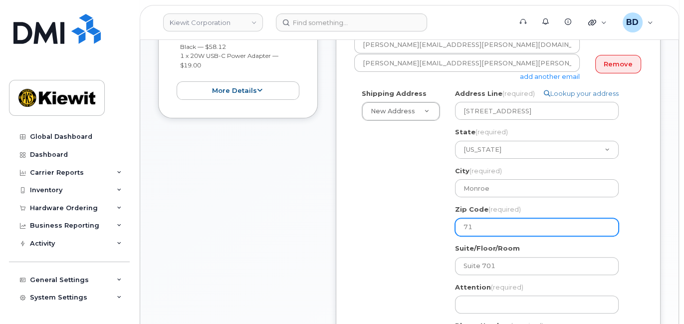
select select
type input "712"
select select
type input "7120"
select select
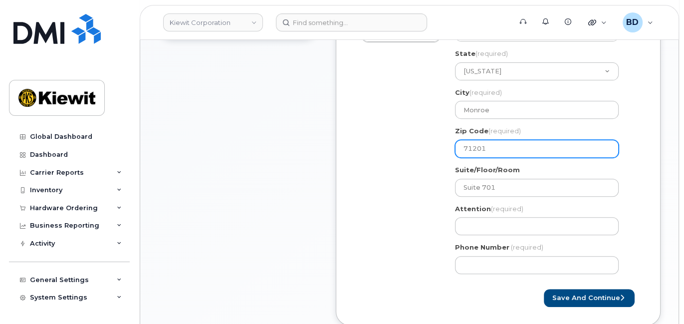
scroll to position [399, 0]
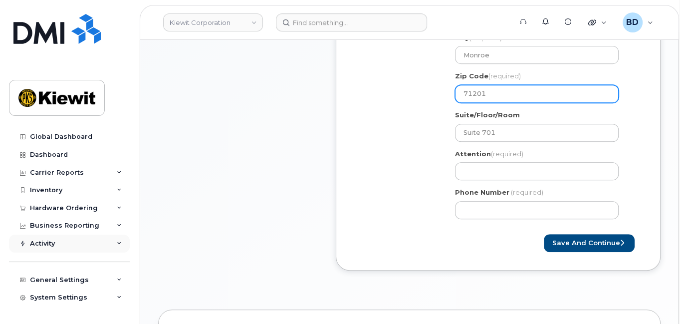
type input "71201"
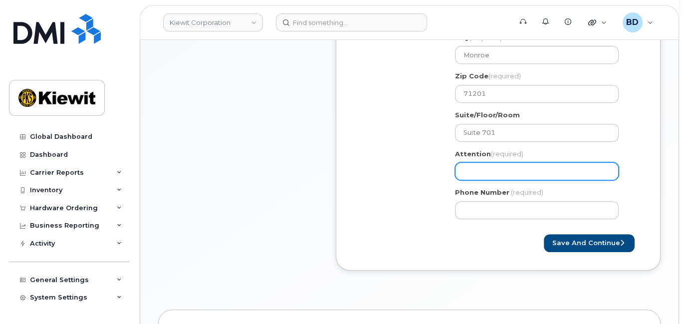
click at [469, 171] on input "Attention (required)" at bounding box center [537, 171] width 164 height 18
paste input "Joshua.McMillan"
select select
type input "Joshua.McMillan"
select select
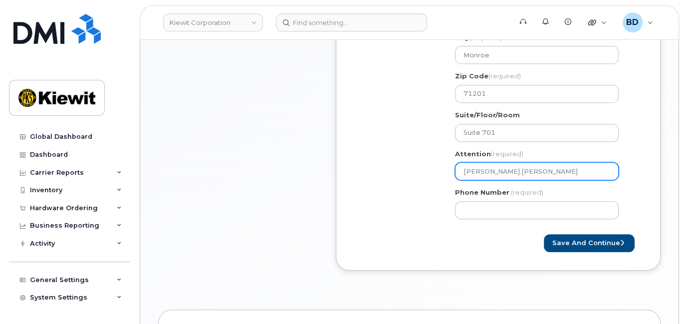
type input "Joshua.McMillan/"
select select
type input "Joshua.McMillan/K"
select select
type input "Joshua.McMillan/"
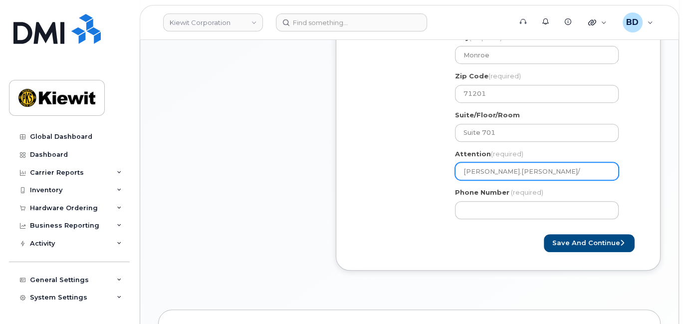
select select
type input "Joshua.McMillan/J"
select select
type input "Joshua.McMillan/Ja"
select select
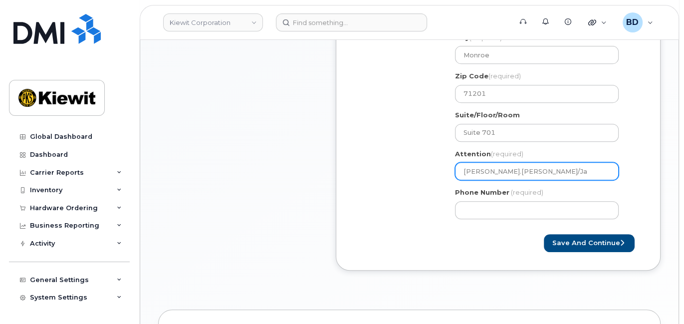
type input "Joshua.McMillan/Jam"
select select
type input "Joshua.McMillan/Jame"
select select
type input "Joshua.McMillan/James"
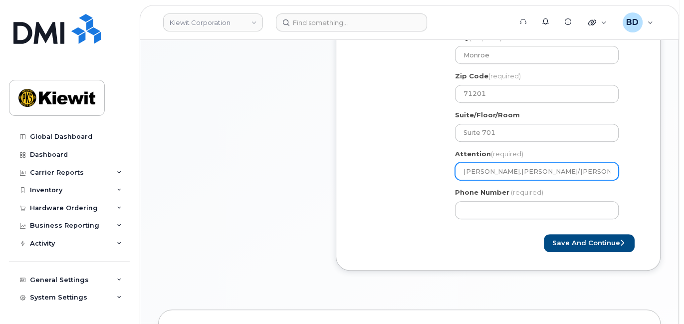
select select
type input "Joshua.McMillan/James W"
select select
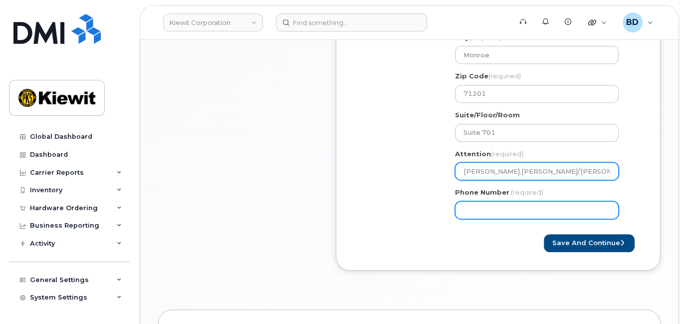
type input "[PERSON_NAME].[PERSON_NAME]/[PERSON_NAME]"
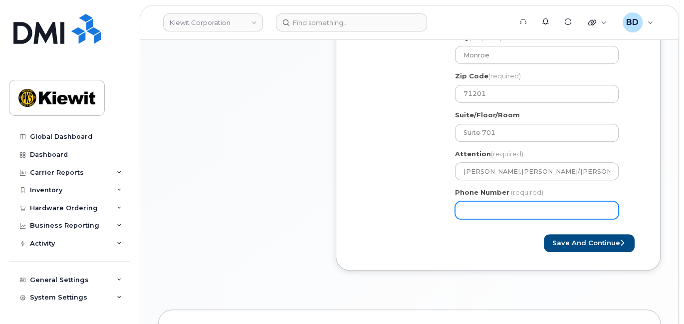
click at [491, 212] on input "Phone Number" at bounding box center [537, 210] width 164 height 18
click at [480, 208] on input "877" at bounding box center [537, 210] width 164 height 18
type input "877772770"
select select
type input "8777727707"
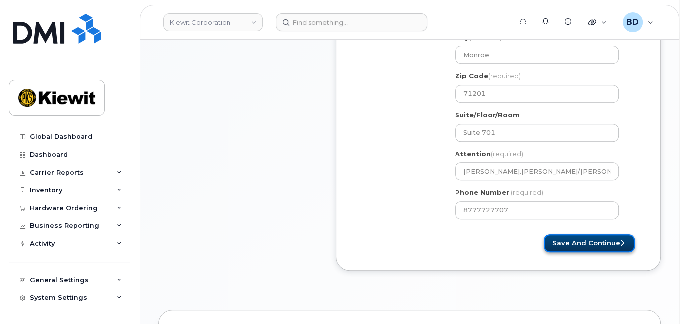
click at [565, 242] on button "Save and Continue" at bounding box center [589, 243] width 91 height 18
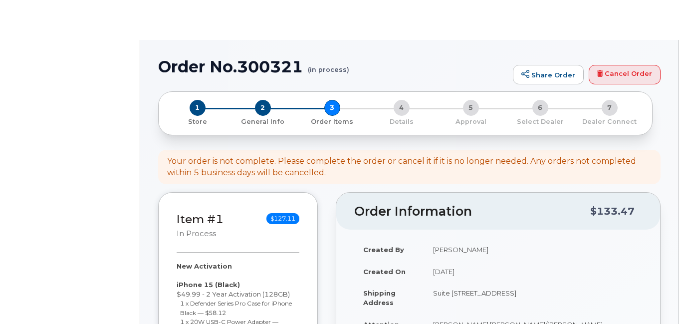
select select
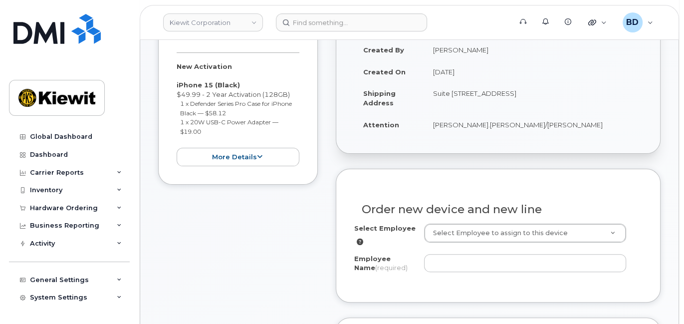
scroll to position [266, 0]
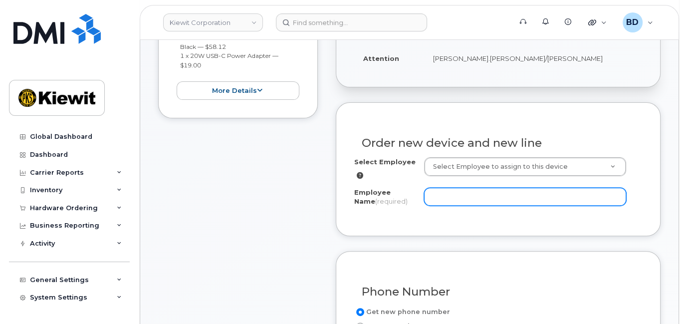
click at [441, 196] on input "Employee Name (required)" at bounding box center [525, 197] width 202 height 18
type input "[PERSON_NAME]"
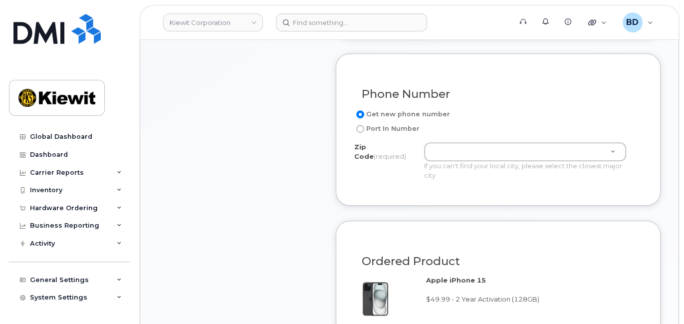
scroll to position [466, 0]
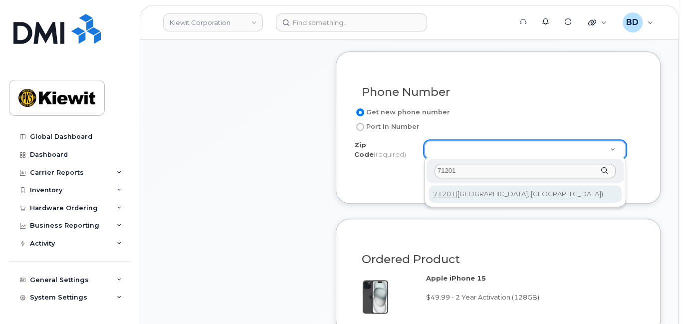
type input "71201"
type input "71201 (Monroe, LA)"
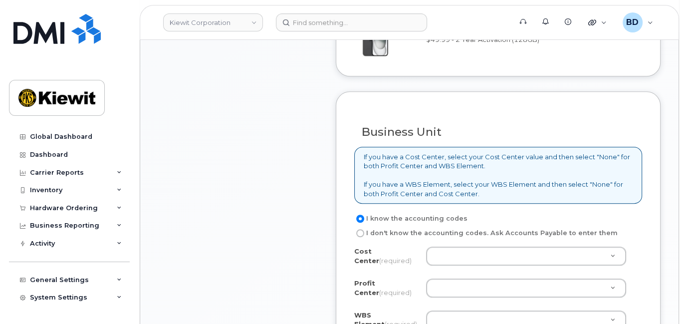
scroll to position [798, 0]
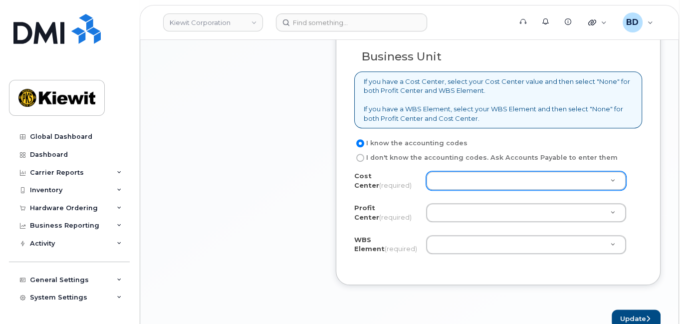
drag, startPoint x: 446, startPoint y: 178, endPoint x: 445, endPoint y: 188, distance: 10.0
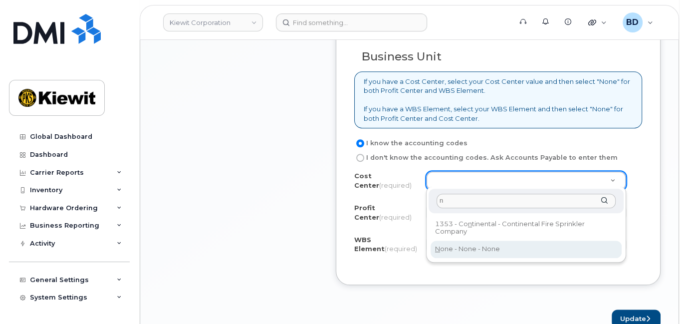
type input "n"
type input "None"
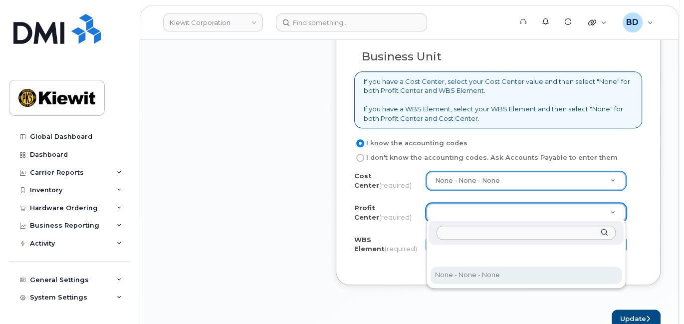
select select "None"
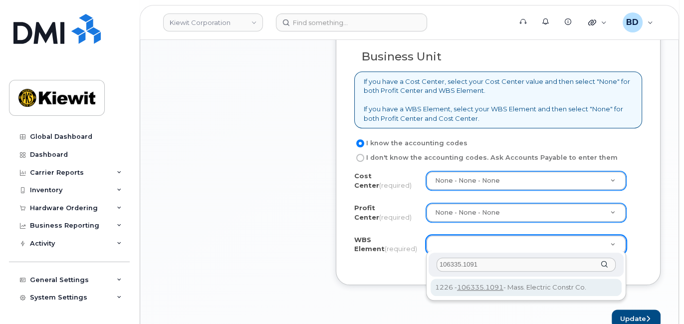
type input "106335.1091"
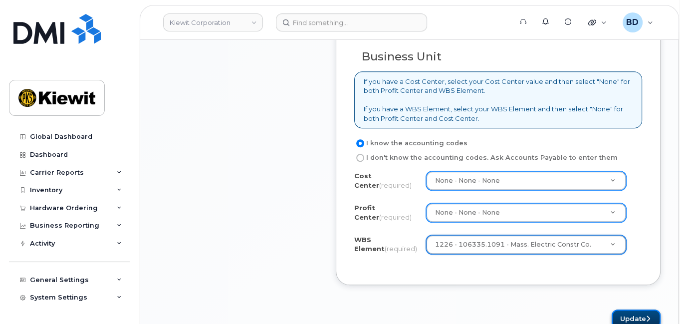
click at [636, 311] on button "Update" at bounding box center [636, 318] width 49 height 18
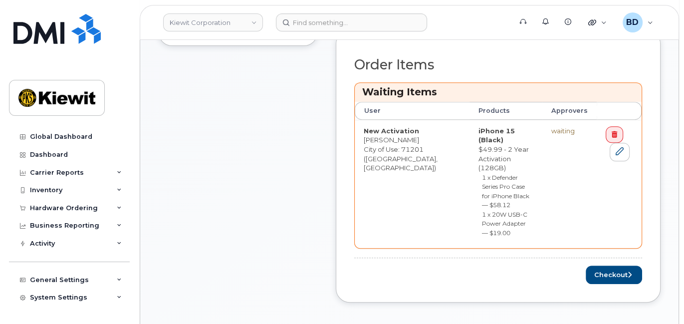
scroll to position [399, 0]
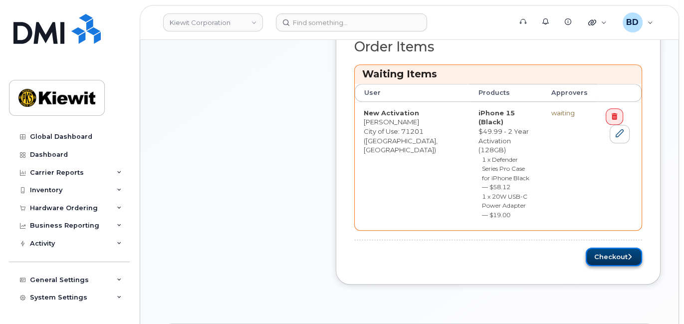
click at [599, 248] on button "Checkout" at bounding box center [614, 257] width 56 height 18
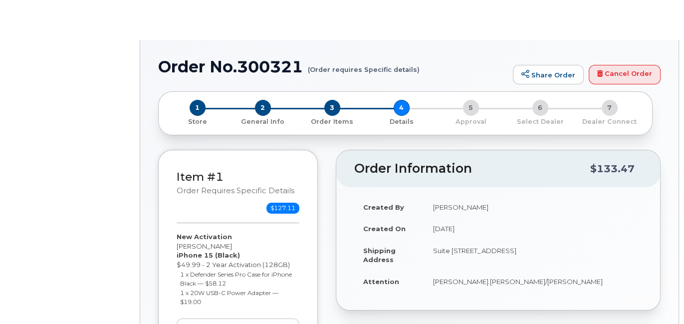
select select "Business Unlimited Smartphone"
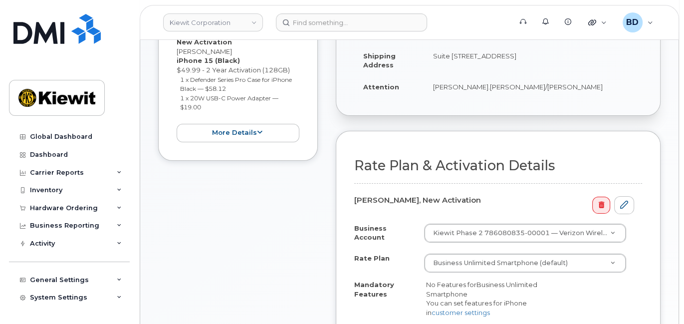
scroll to position [266, 0]
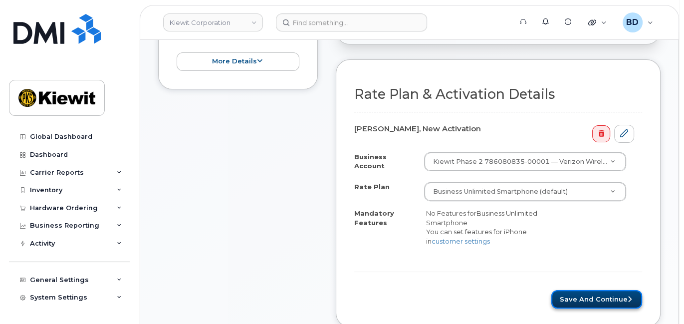
click at [589, 290] on button "Save and Continue" at bounding box center [596, 299] width 91 height 18
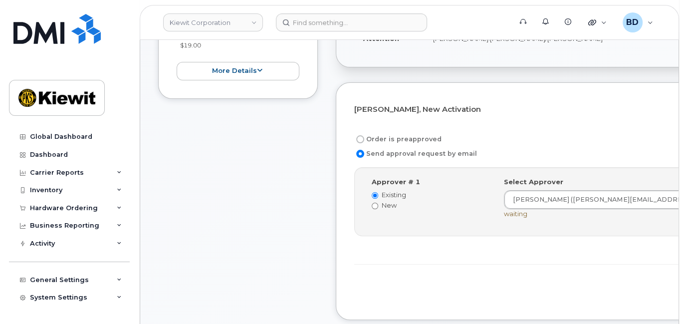
scroll to position [266, 0]
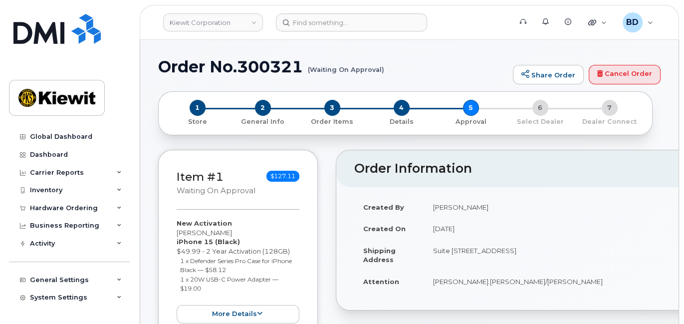
click at [266, 63] on h1 "Order No.300321 (Waiting On Approval)" at bounding box center [333, 66] width 350 height 17
copy h1 "300321"
